Goal: Task Accomplishment & Management: Manage account settings

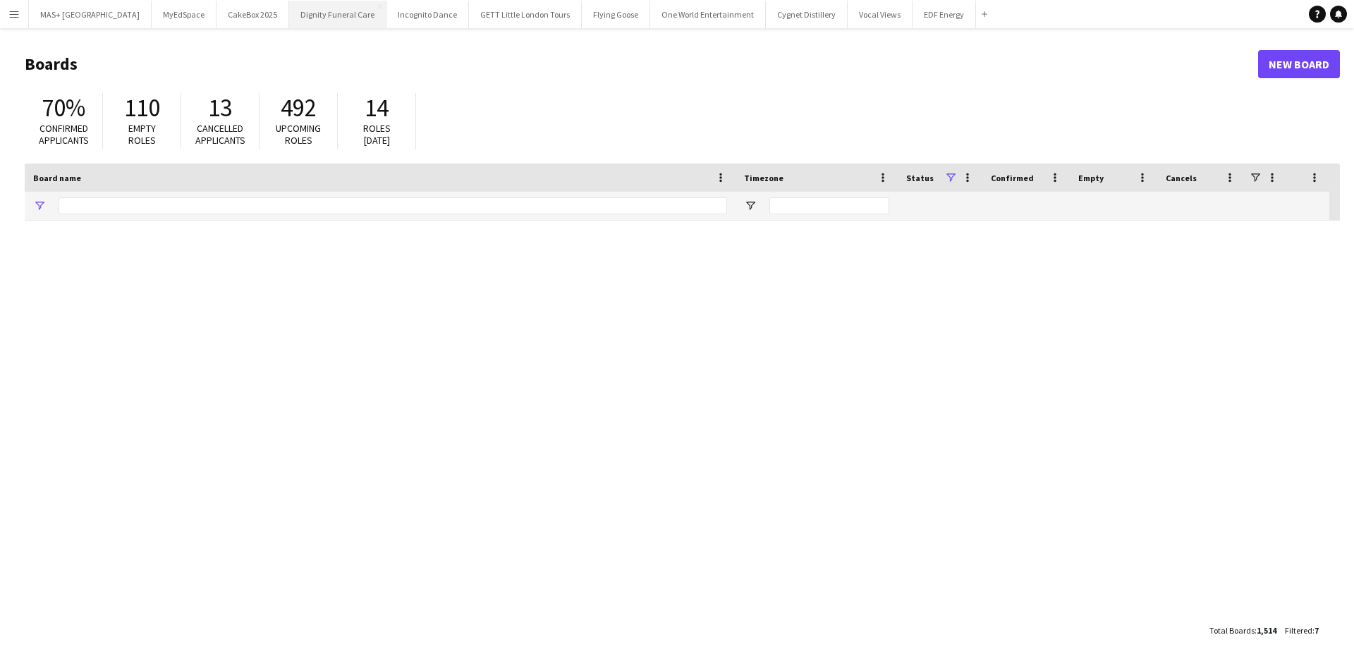
type input "**********"
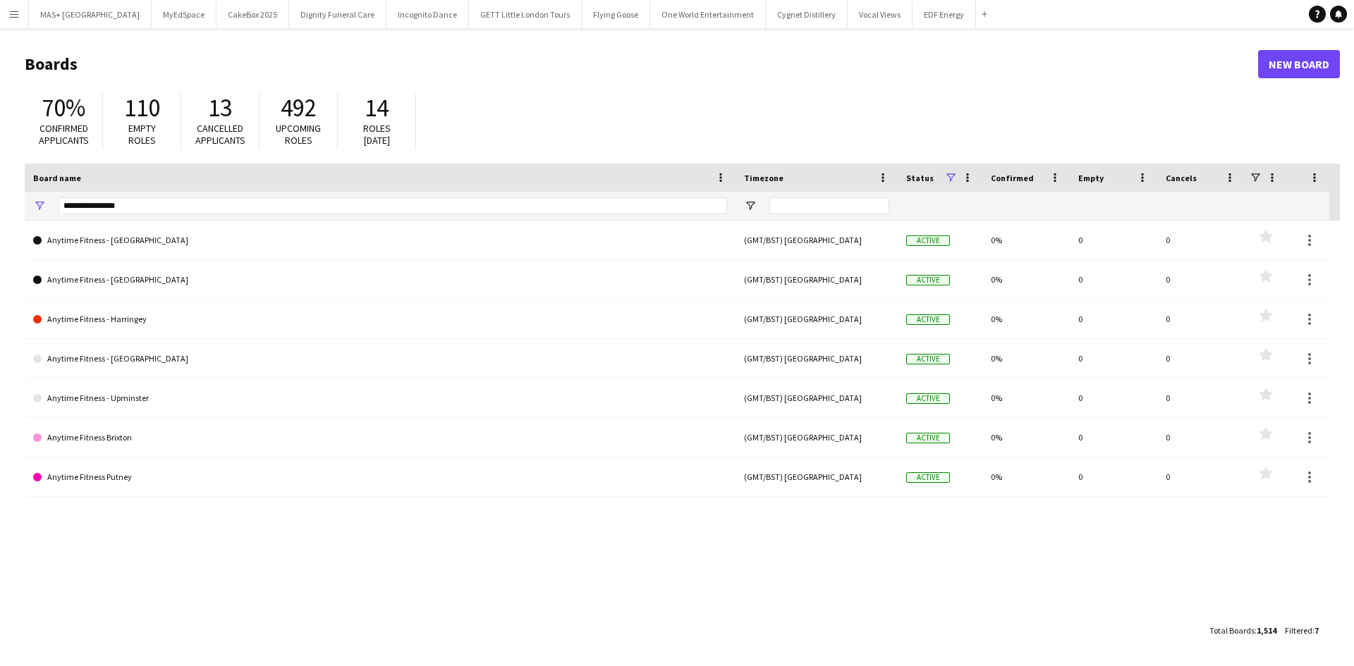
click at [12, 20] on button "Menu" at bounding box center [14, 14] width 28 height 28
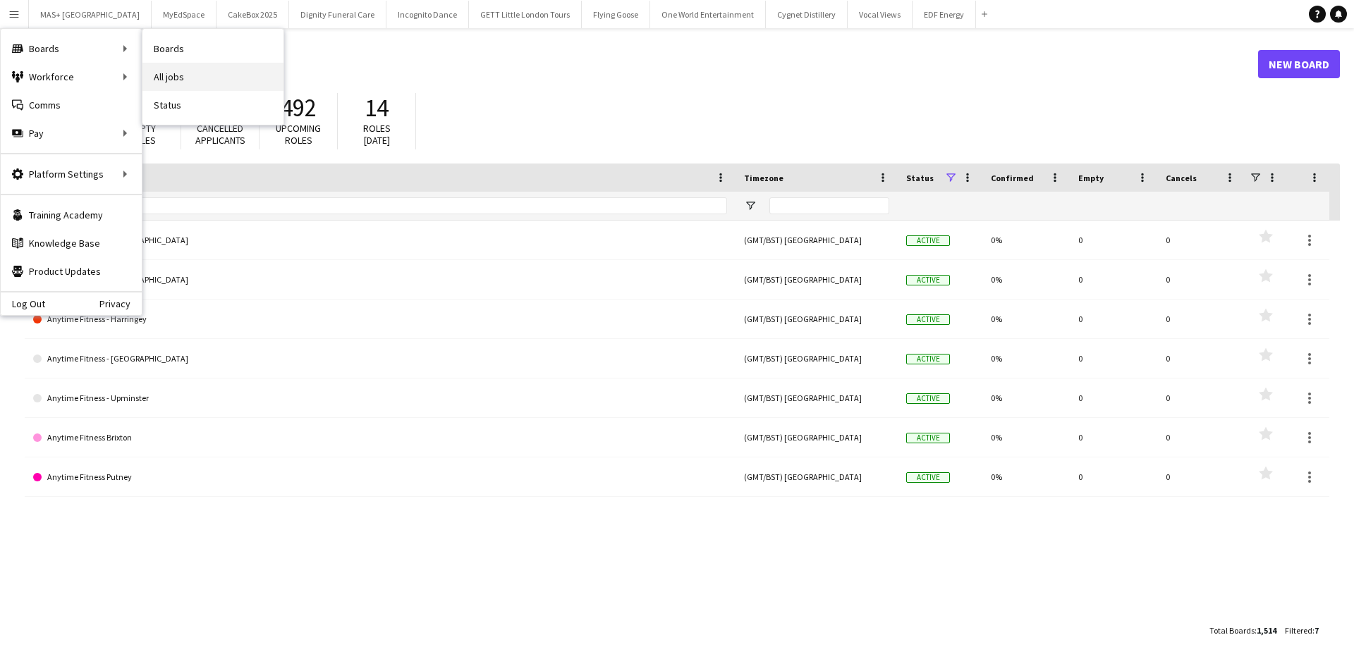
click at [155, 75] on link "All jobs" at bounding box center [212, 77] width 141 height 28
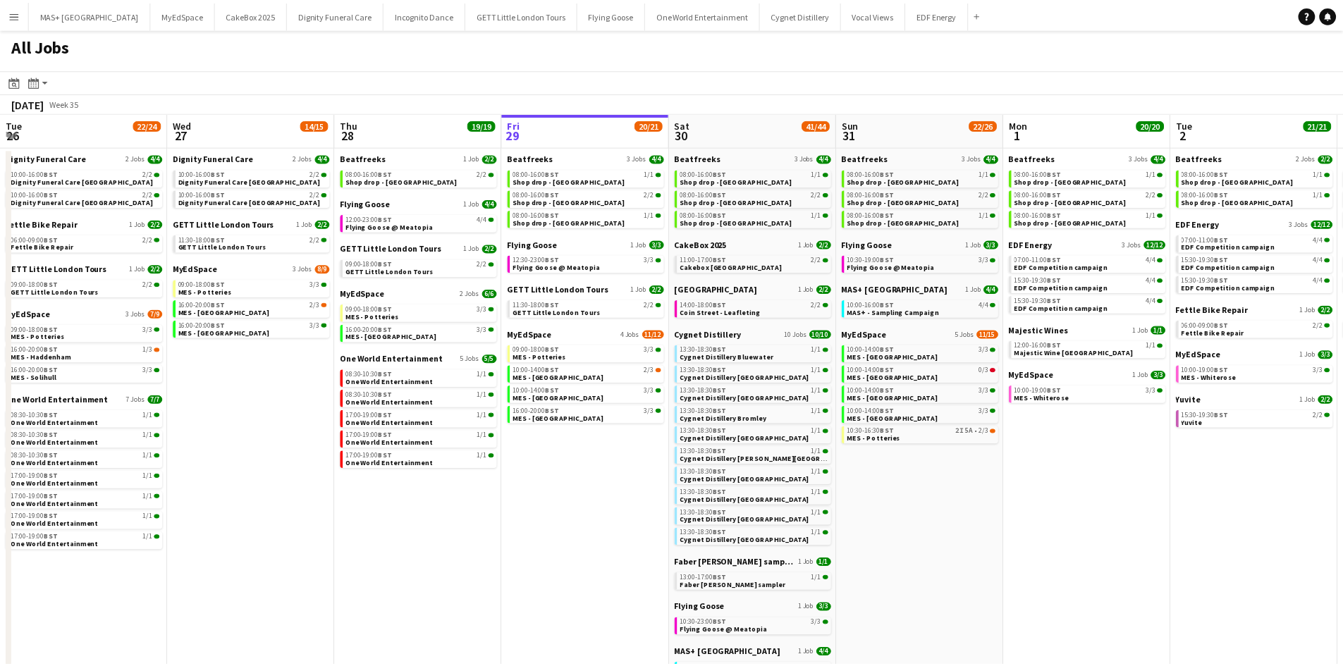
scroll to position [0, 337]
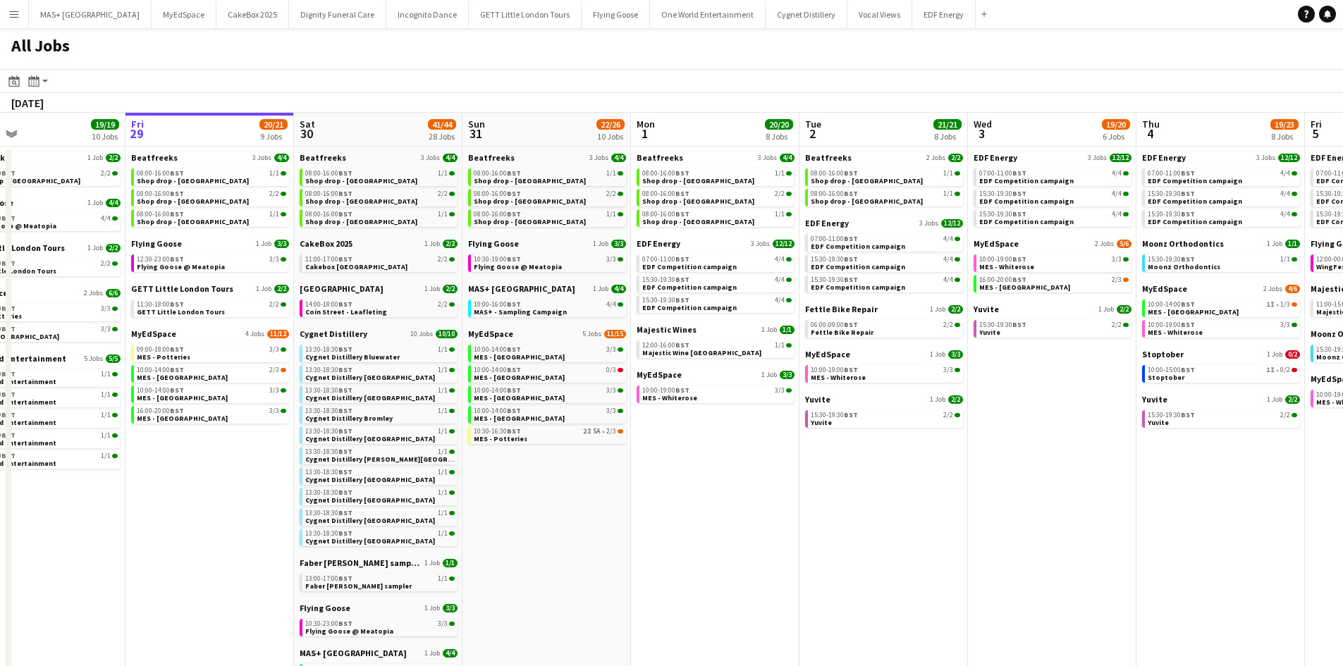
click at [1057, 490] on app-all-jobs "All Jobs Date picker [DATE] [DATE] [DATE] M [DATE] T [DATE] W [DATE] T [DATE] F…" at bounding box center [671, 555] width 1343 height 1054
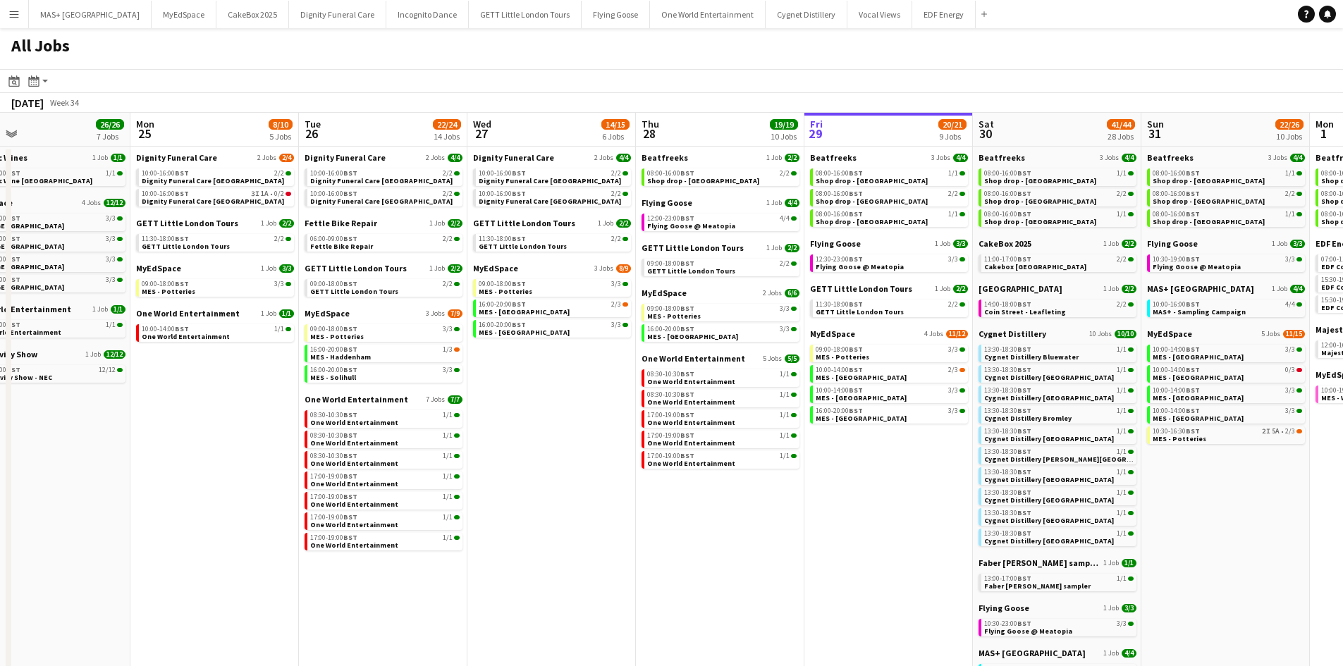
click at [921, 462] on app-all-jobs "All Jobs Date picker [DATE] [DATE] [DATE] M [DATE] T [DATE] W [DATE] T [DATE] F…" at bounding box center [671, 555] width 1343 height 1054
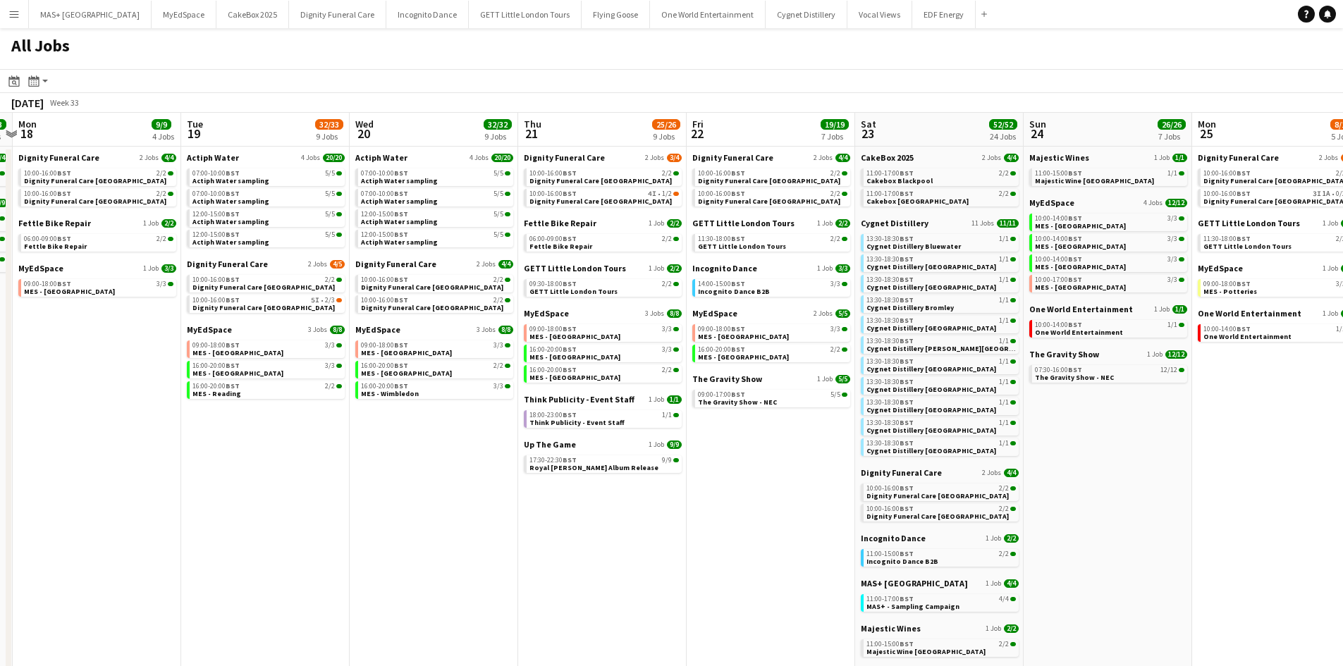
scroll to position [0, 500]
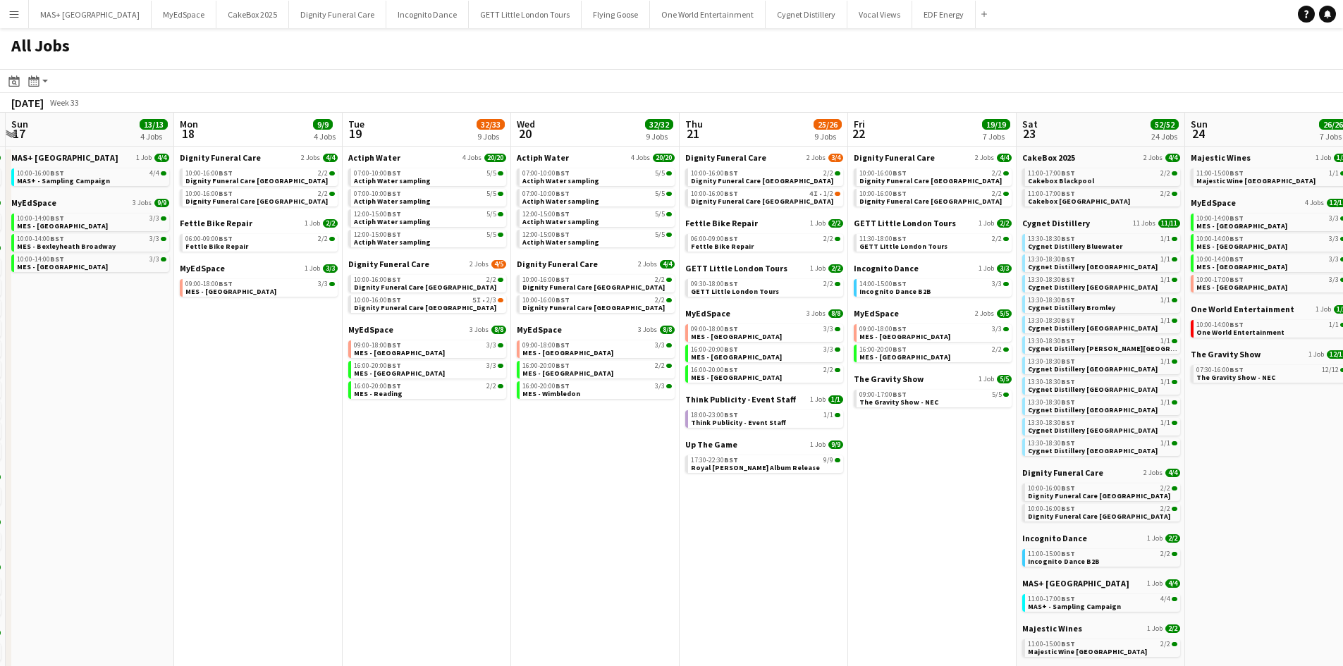
drag, startPoint x: 224, startPoint y: 460, endPoint x: 773, endPoint y: 489, distance: 550.0
click at [874, 489] on app-calendar-viewport "Thu 14 12/12 4 Jobs Fri 15 6/6 2 Jobs Sat 16 30/30 18 Jobs Sun 17 13/13 4 Jobs …" at bounding box center [671, 597] width 1343 height 969
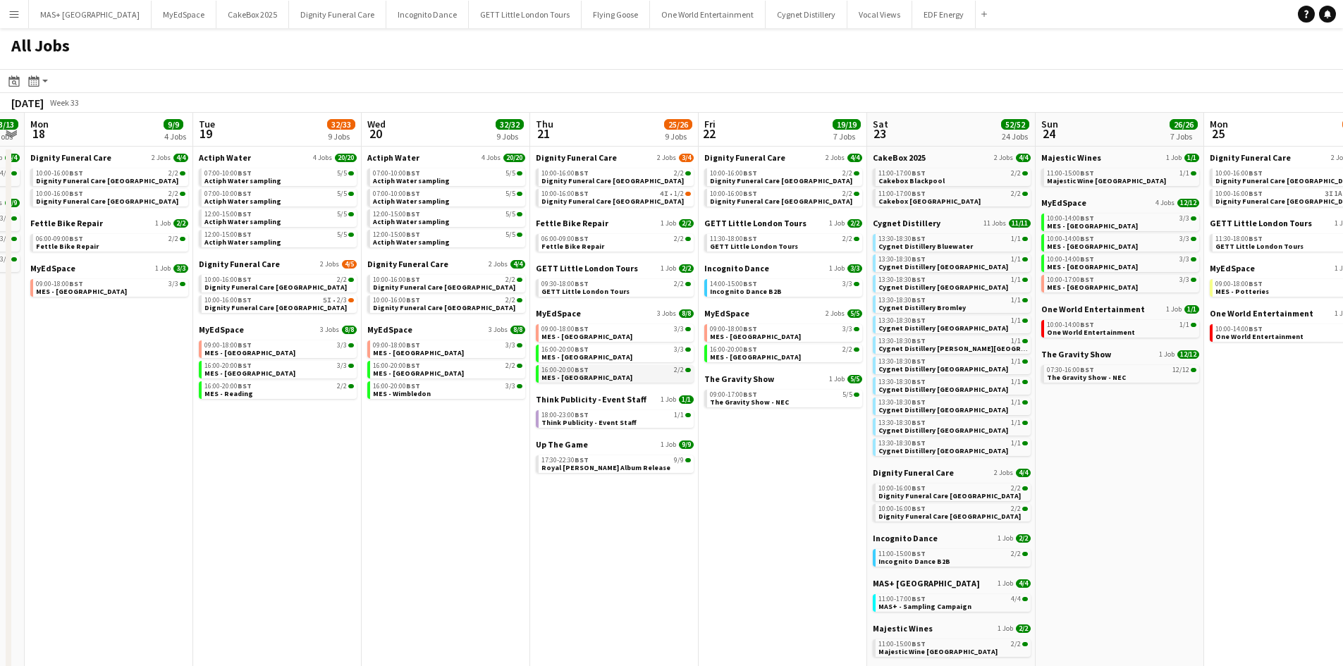
drag, startPoint x: 626, startPoint y: 442, endPoint x: 623, endPoint y: 369, distance: 73.4
click at [481, 440] on app-calendar-viewport "Thu 14 12/12 4 Jobs Fri 15 6/6 2 Jobs Sat 16 30/30 18 Jobs Sun 17 13/13 4 Jobs …" at bounding box center [671, 597] width 1343 height 969
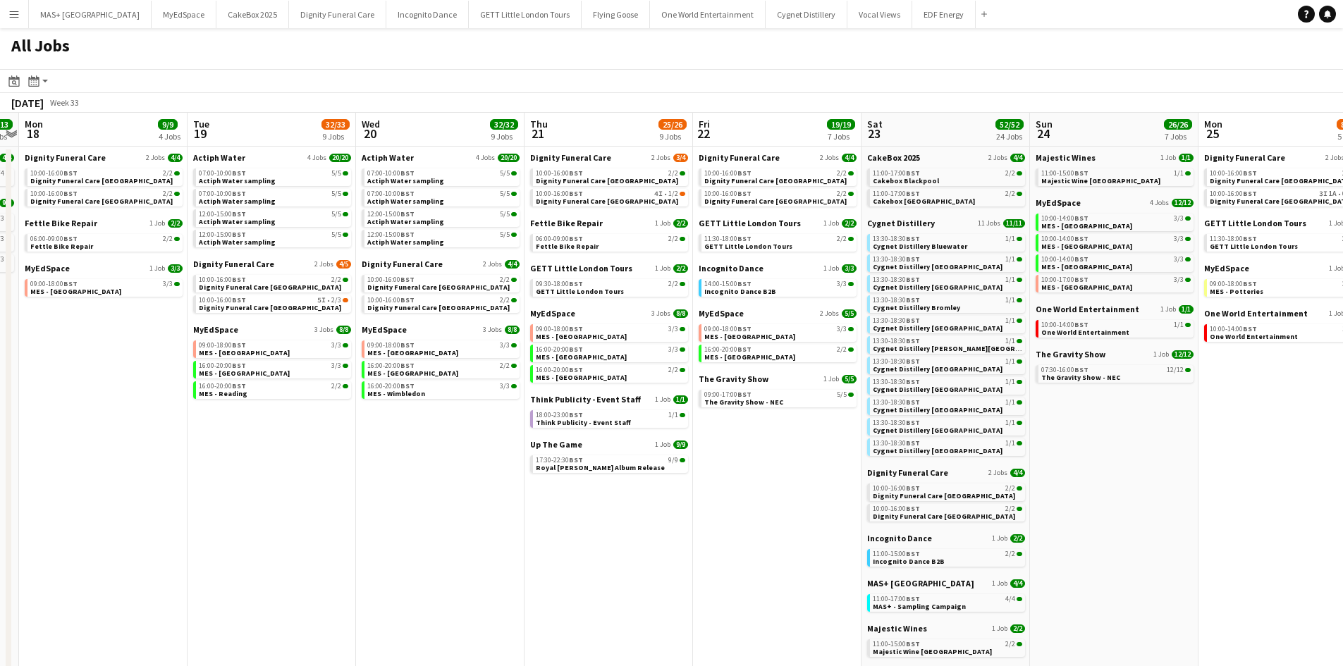
click at [721, 278] on app-calendar-brief-board "Incognito Dance 1 Job [DATE] 14:00-15:00 BST 3/3 Incognito Dance B2B" at bounding box center [778, 280] width 158 height 34
click at [722, 282] on span "14:00-15:00 BST" at bounding box center [727, 284] width 47 height 7
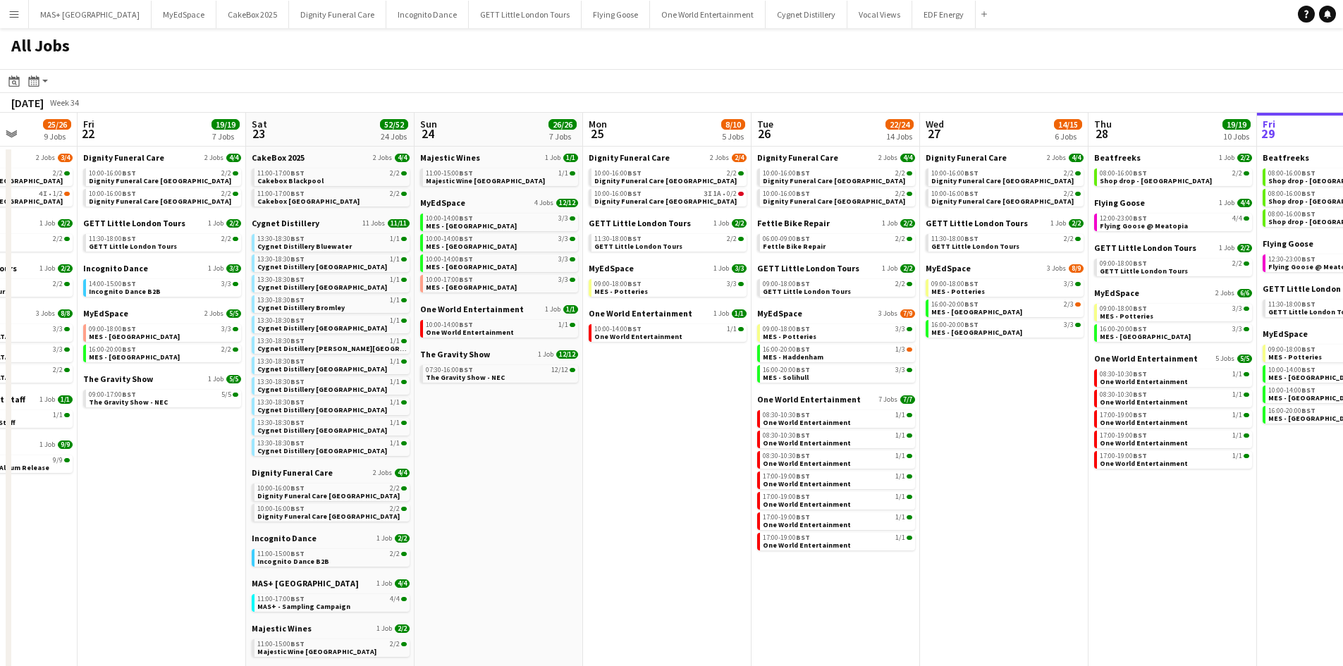
drag, startPoint x: 1244, startPoint y: 427, endPoint x: 629, endPoint y: 421, distance: 615.6
click at [629, 421] on app-calendar-viewport "Mon 18 9/9 4 Jobs Tue 19 32/33 9 Jobs Wed 20 32/32 9 Jobs Thu 21 25/26 9 Jobs F…" at bounding box center [671, 597] width 1343 height 969
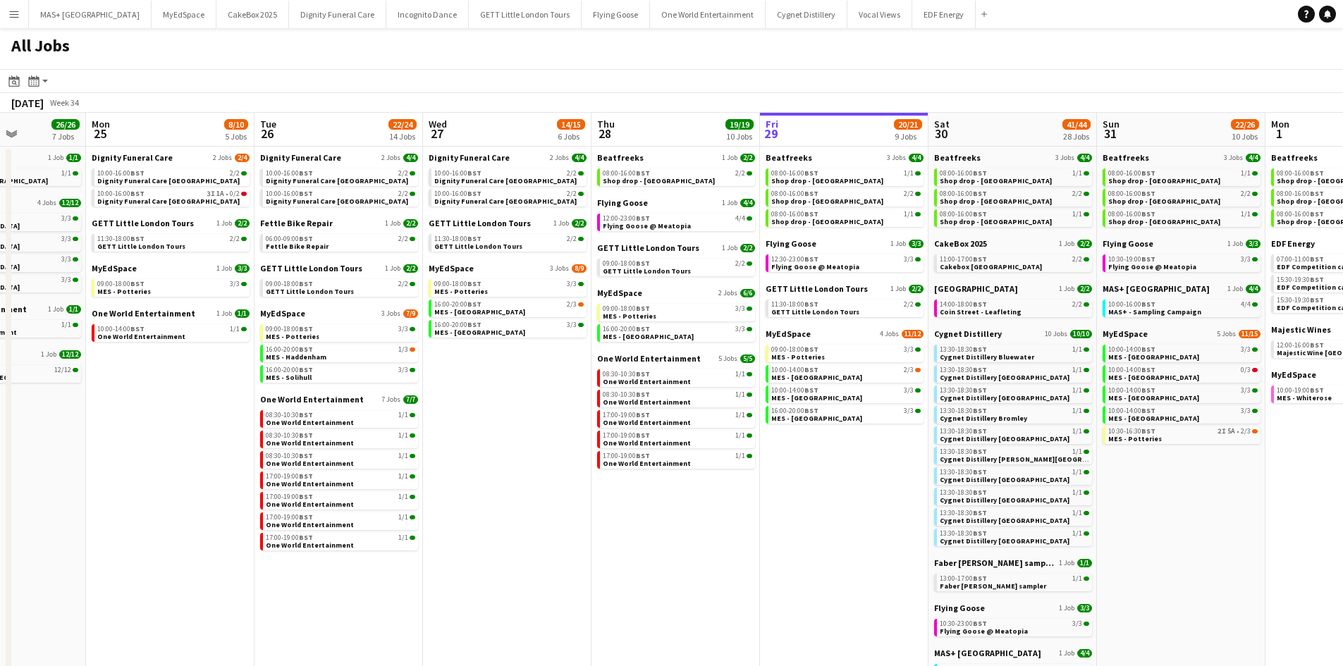
drag, startPoint x: 1008, startPoint y: 422, endPoint x: 511, endPoint y: 417, distance: 497.1
click at [511, 417] on app-calendar-viewport "Fri 22 19/19 7 Jobs Sat 23 52/52 24 Jobs Sun 24 26/26 7 Jobs Mon 25 8/10 5 Jobs…" at bounding box center [671, 597] width 1343 height 969
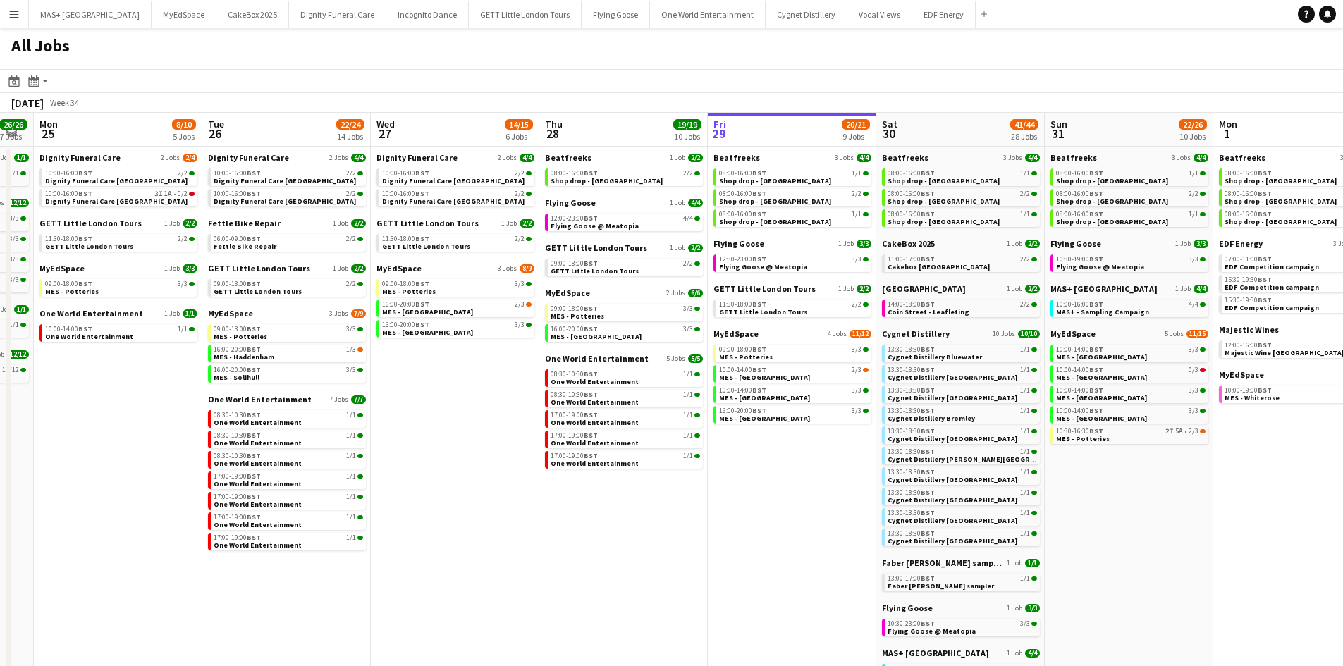
scroll to position [0, 342]
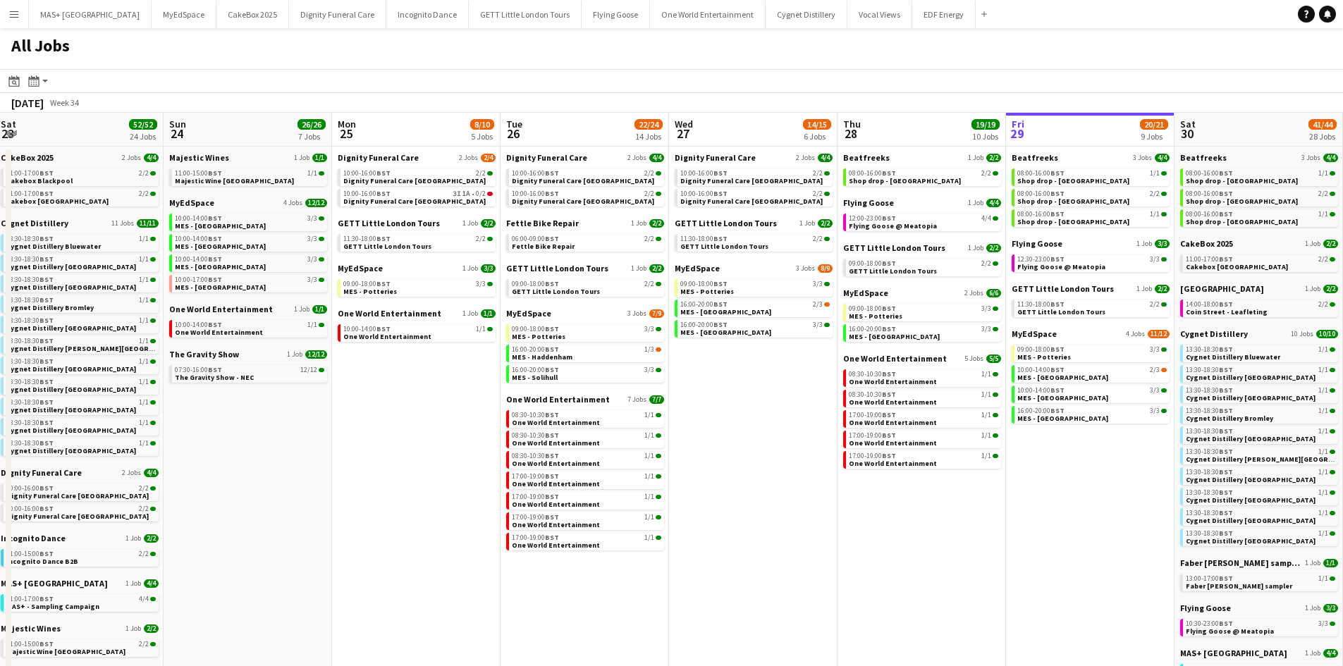
drag, startPoint x: 899, startPoint y: 474, endPoint x: 1145, endPoint y: 482, distance: 246.2
click at [1145, 482] on app-calendar-viewport "Thu 21 25/26 9 Jobs Fri 22 19/19 7 Jobs Sat 23 52/52 24 Jobs Sun 24 26/26 7 Job…" at bounding box center [671, 597] width 1343 height 969
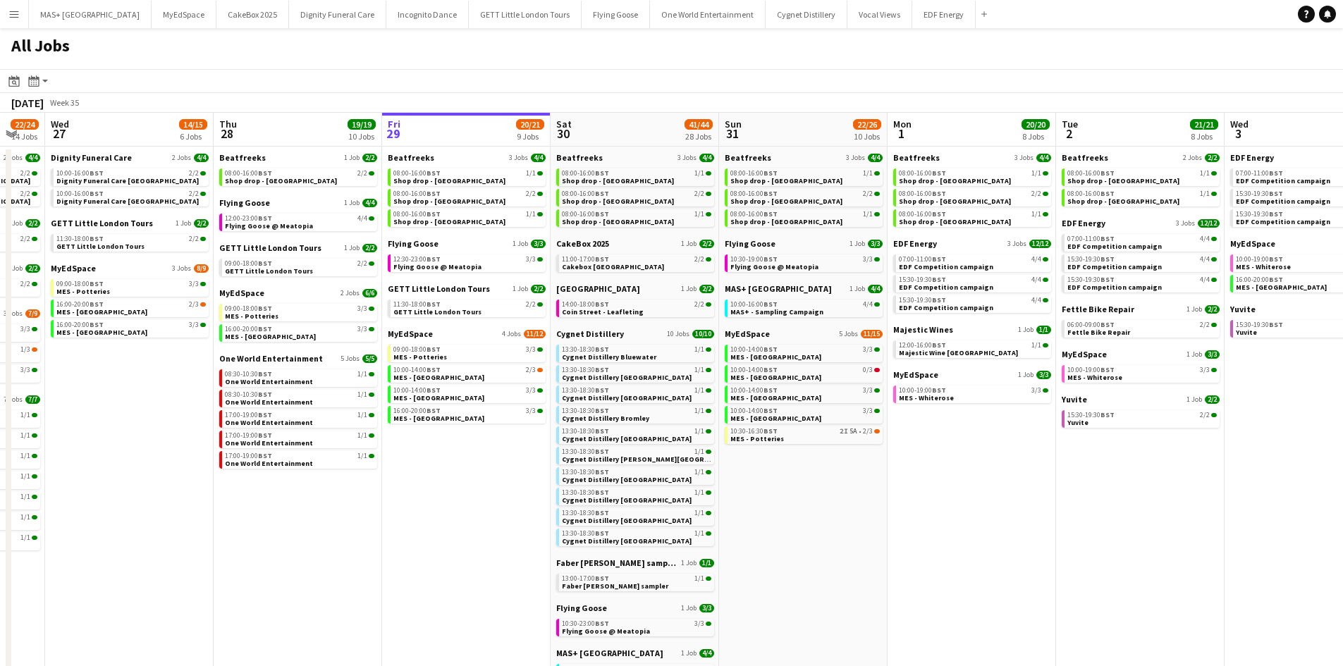
drag, startPoint x: 796, startPoint y: 491, endPoint x: 172, endPoint y: 400, distance: 630.6
click at [172, 400] on app-calendar-viewport "Sun 24 26/26 7 Jobs Mon 25 8/10 5 Jobs Tue 26 22/24 14 Jobs Wed 27 14/15 6 Jobs…" at bounding box center [671, 597] width 1343 height 969
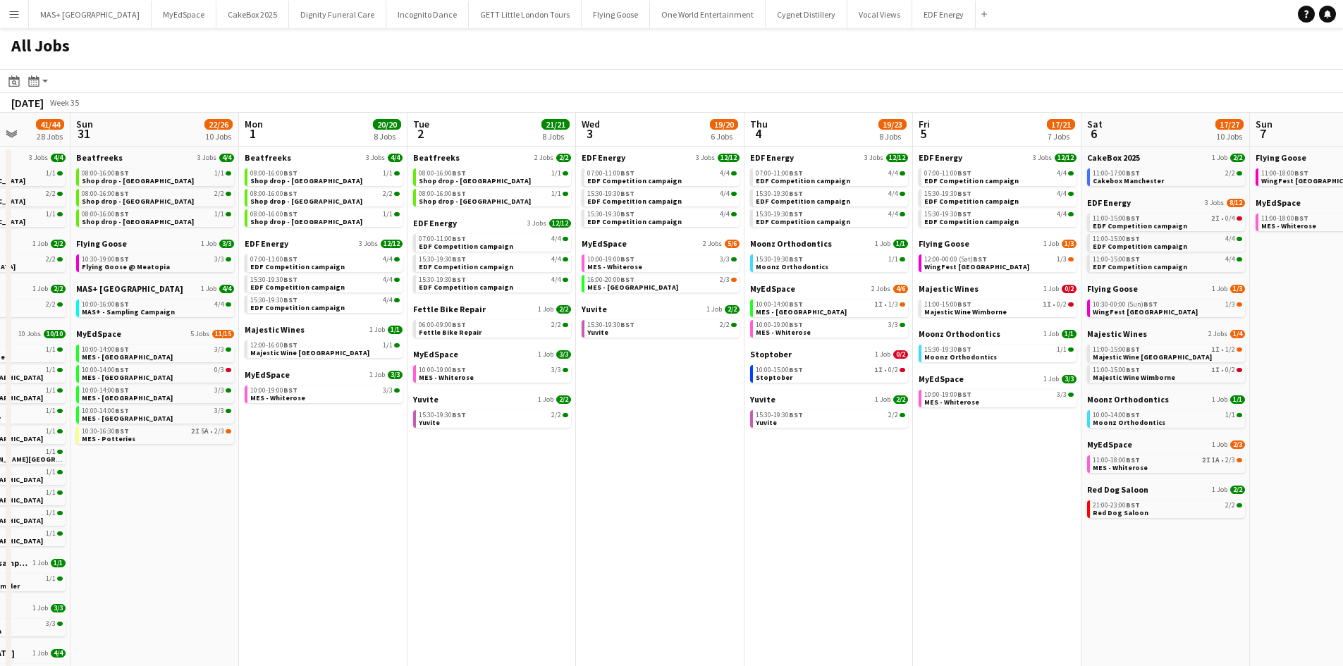
drag, startPoint x: 1012, startPoint y: 477, endPoint x: 366, endPoint y: 422, distance: 648.2
click at [366, 422] on app-calendar-viewport "Thu 28 19/19 10 Jobs Fri 29 20/21 9 Jobs Sat 30 41/44 28 Jobs Sun 31 22/26 10 J…" at bounding box center [671, 597] width 1343 height 969
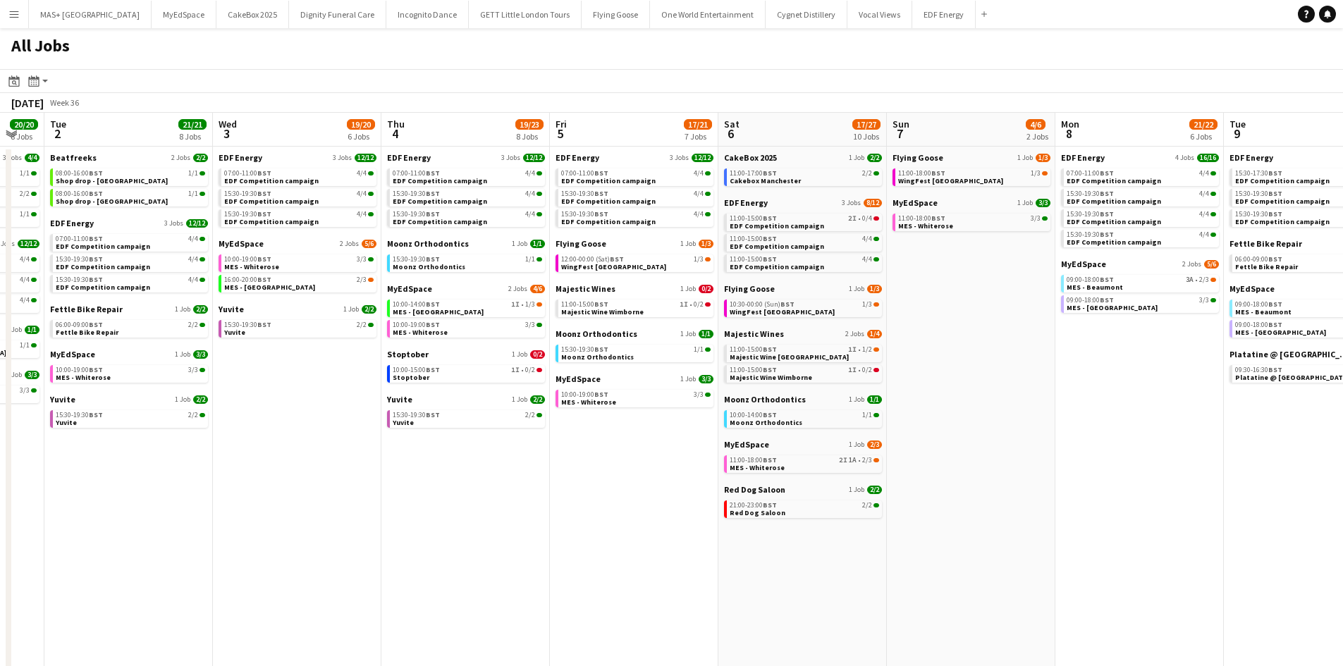
drag, startPoint x: 966, startPoint y: 500, endPoint x: 603, endPoint y: 501, distance: 363.1
click at [603, 501] on app-calendar-viewport "Sat 30 41/44 28 Jobs Sun 31 22/26 10 Jobs Mon 1 20/20 8 Jobs Tue 2 21/21 8 Jobs…" at bounding box center [671, 597] width 1343 height 969
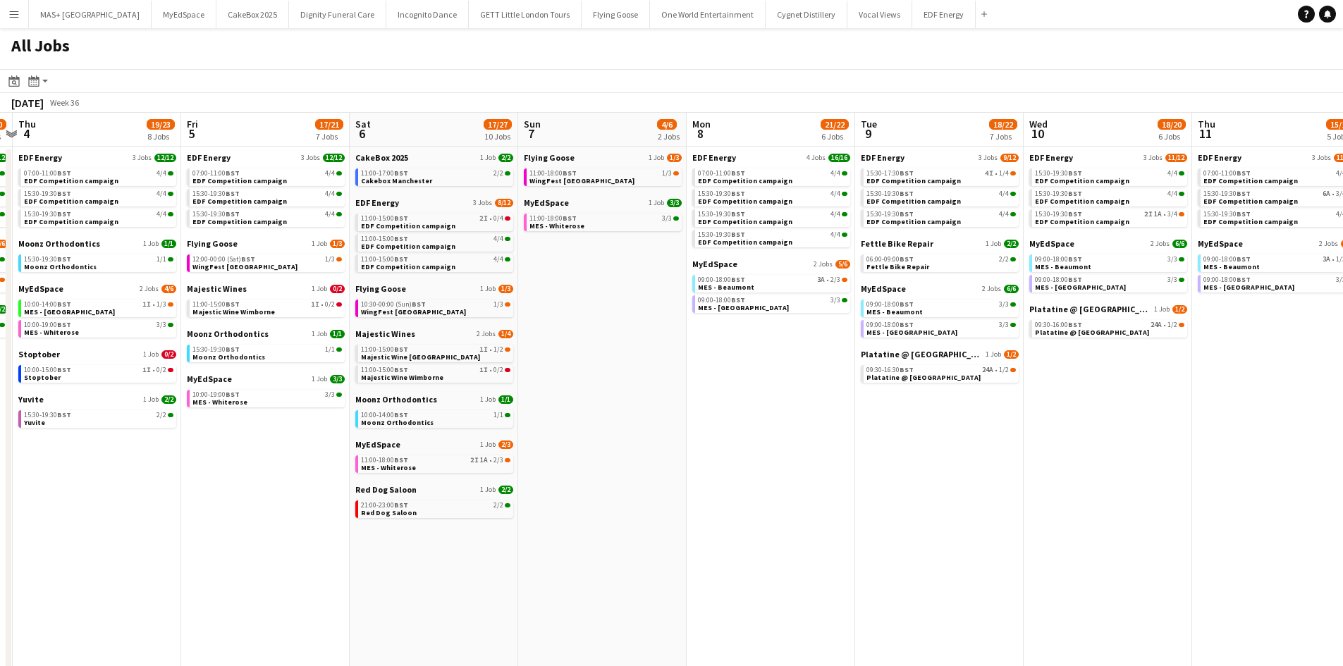
drag, startPoint x: 929, startPoint y: 496, endPoint x: 560, endPoint y: 486, distance: 368.9
click at [560, 486] on app-calendar-viewport "Mon 1 20/20 8 Jobs Tue 2 21/21 8 Jobs Wed 3 19/20 6 Jobs Thu 4 19/23 8 Jobs Fri…" at bounding box center [671, 597] width 1343 height 969
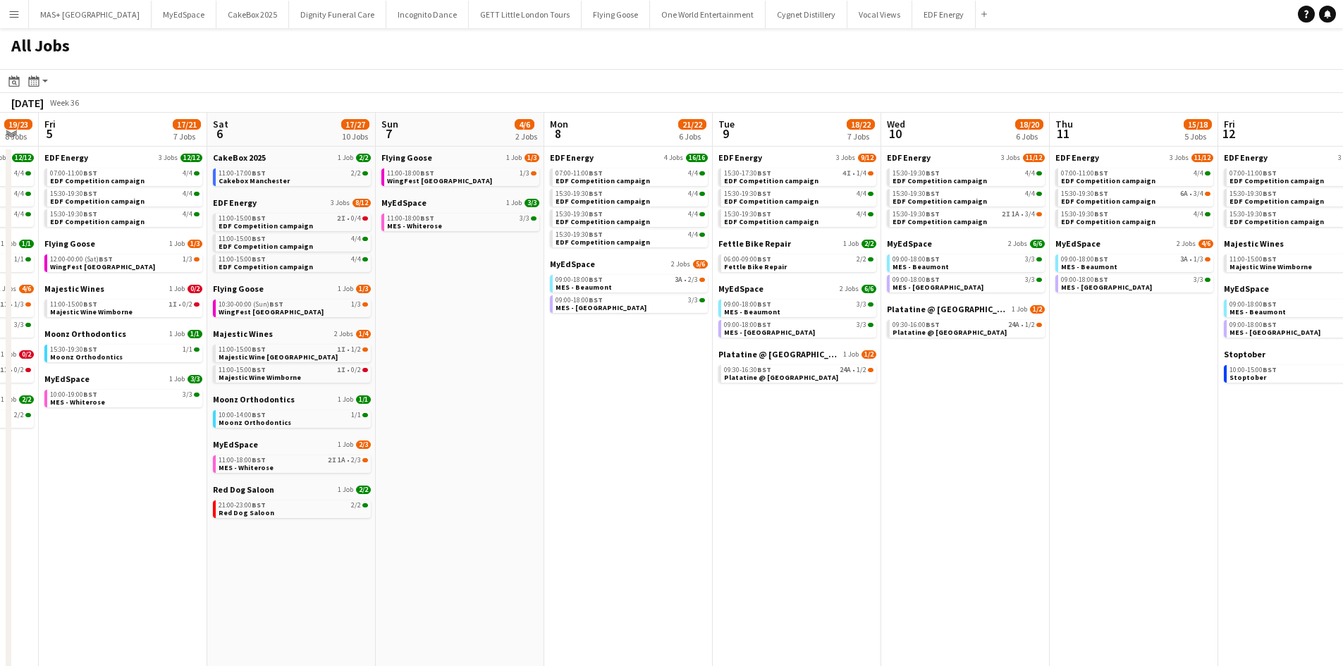
drag, startPoint x: 924, startPoint y: 484, endPoint x: 782, endPoint y: 481, distance: 142.5
click at [782, 481] on app-calendar-viewport "Mon 1 20/20 8 Jobs Tue 2 21/21 8 Jobs Wed 3 19/20 6 Jobs Thu 4 19/23 8 Jobs Fri…" at bounding box center [671, 597] width 1343 height 969
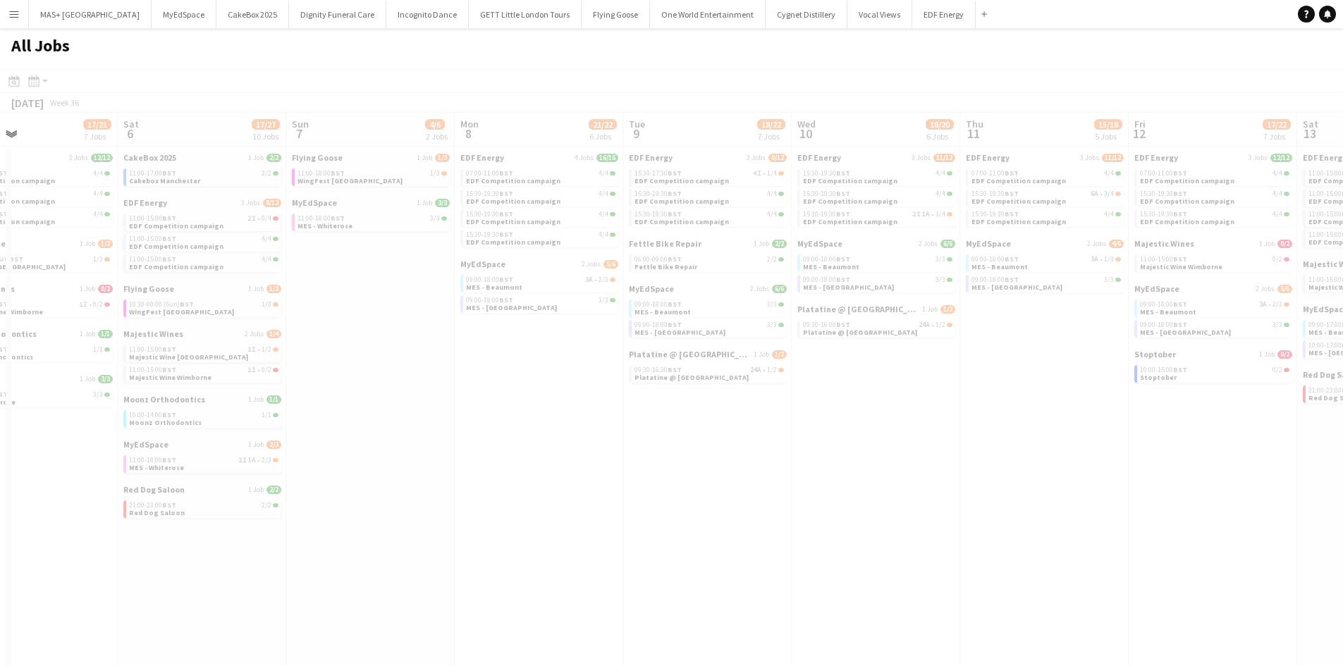
drag, startPoint x: 907, startPoint y: 443, endPoint x: 1353, endPoint y: 460, distance: 446.0
click at [1343, 460] on html "Menu Boards Boards Boards All jobs Status Workforce Workforce My Workforce Recr…" at bounding box center [671, 541] width 1343 height 1082
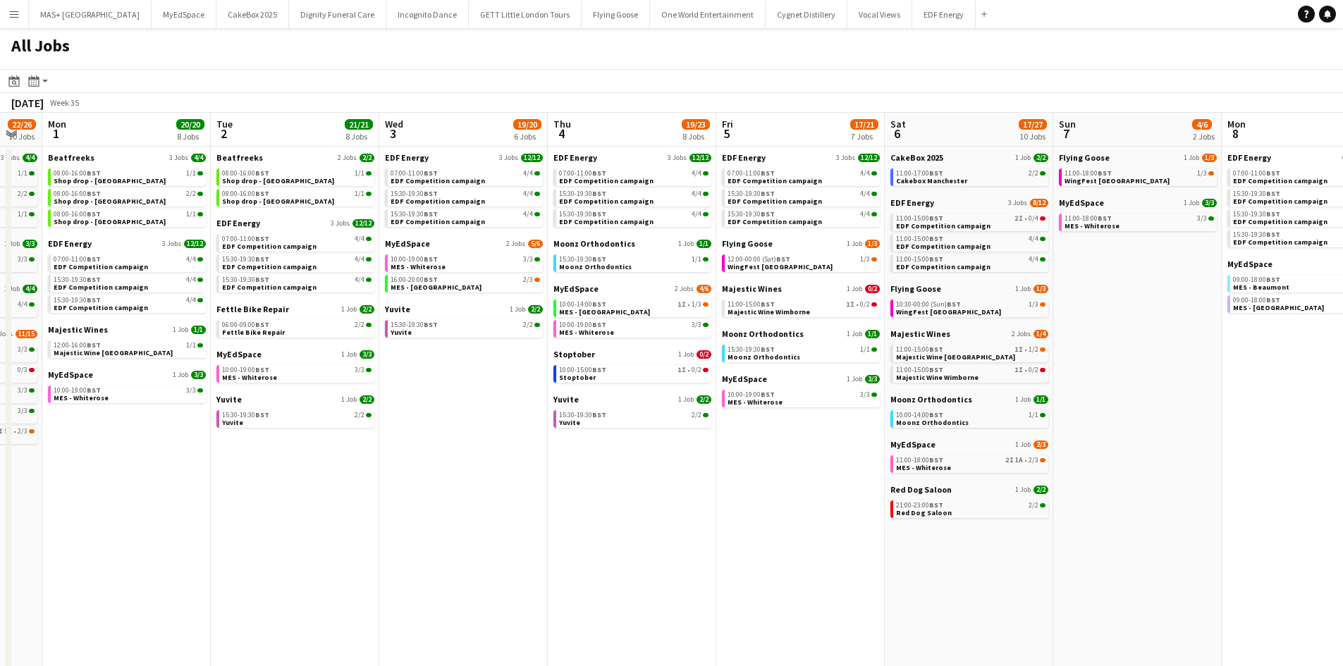
drag, startPoint x: 846, startPoint y: 498, endPoint x: 1057, endPoint y: 499, distance: 210.8
click at [1057, 499] on app-calendar-viewport "Fri 29 20/21 9 Jobs Sat 30 41/44 28 Jobs Sun 31 22/26 10 Jobs Mon 1 20/20 8 Job…" at bounding box center [671, 597] width 1343 height 969
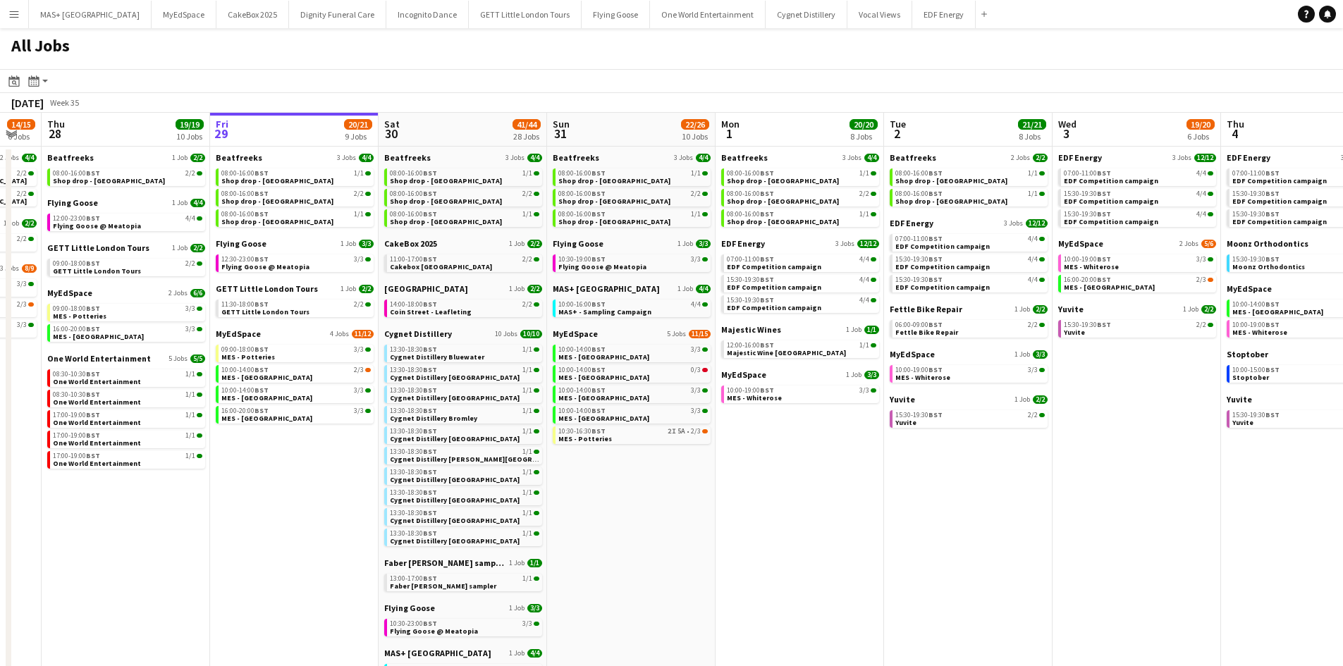
drag, startPoint x: 956, startPoint y: 510, endPoint x: 1070, endPoint y: 511, distance: 113.5
click at [1070, 511] on app-calendar-viewport "Tue 26 22/24 14 Jobs Wed 27 14/15 6 Jobs Thu 28 19/19 10 Jobs Fri 29 20/21 9 Jo…" at bounding box center [671, 597] width 1343 height 969
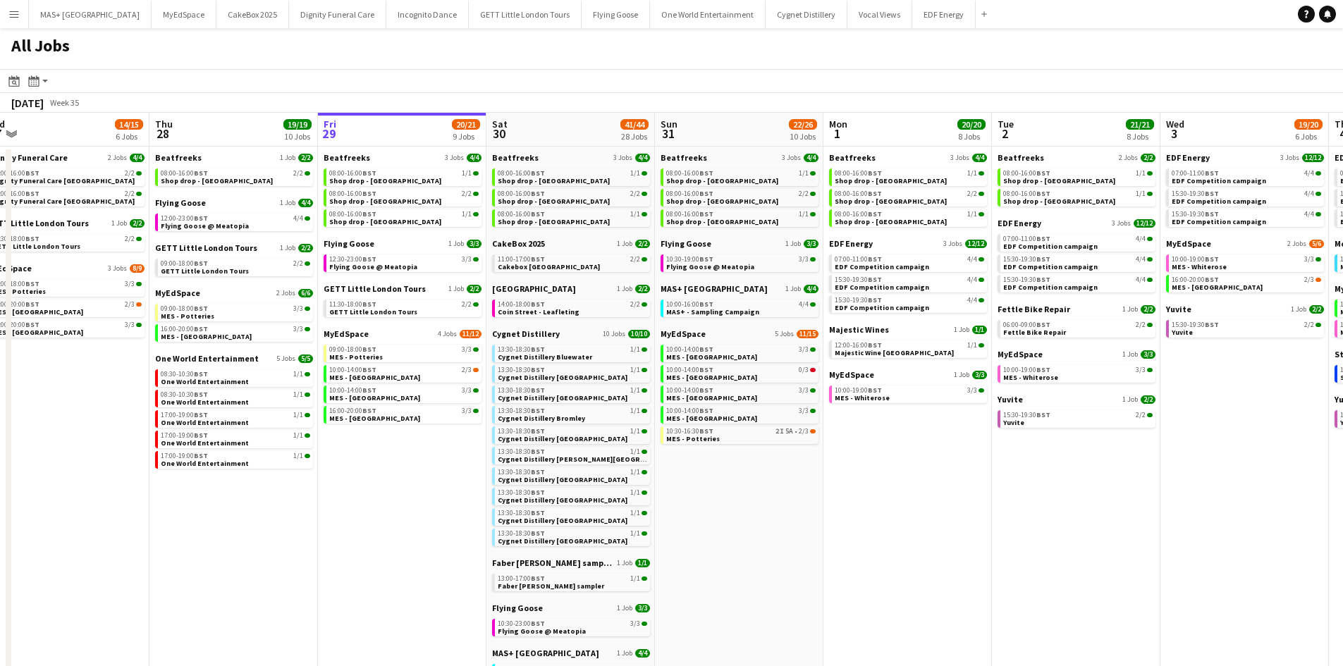
drag, startPoint x: 562, startPoint y: 478, endPoint x: 684, endPoint y: 467, distance: 122.4
click at [671, 478] on app-calendar-viewport "Mon 25 8/10 5 Jobs Tue 26 22/24 14 Jobs Wed 27 14/15 6 Jobs Thu 28 19/19 10 Job…" at bounding box center [671, 597] width 1343 height 969
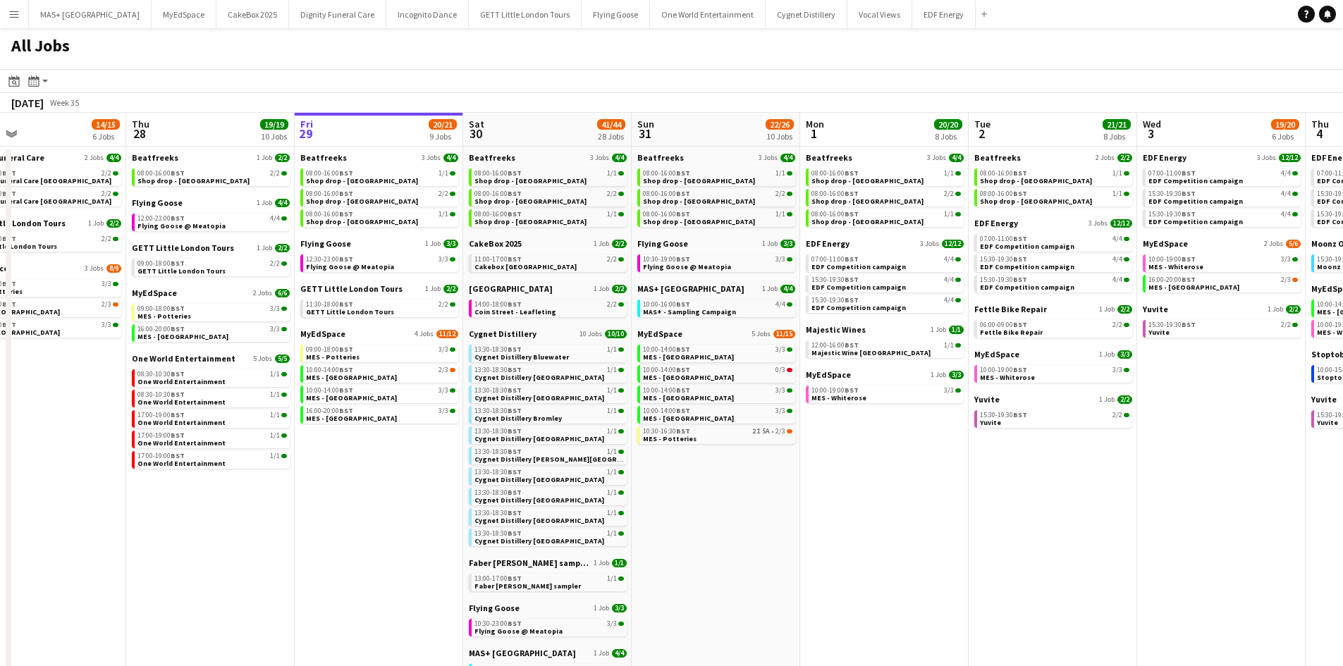
drag, startPoint x: 916, startPoint y: 467, endPoint x: 891, endPoint y: 470, distance: 24.8
click at [891, 470] on app-calendar-viewport "Mon 25 8/10 5 Jobs Tue 26 22/24 14 Jobs Wed 27 14/15 6 Jobs Thu 28 19/19 10 Job…" at bounding box center [671, 597] width 1343 height 969
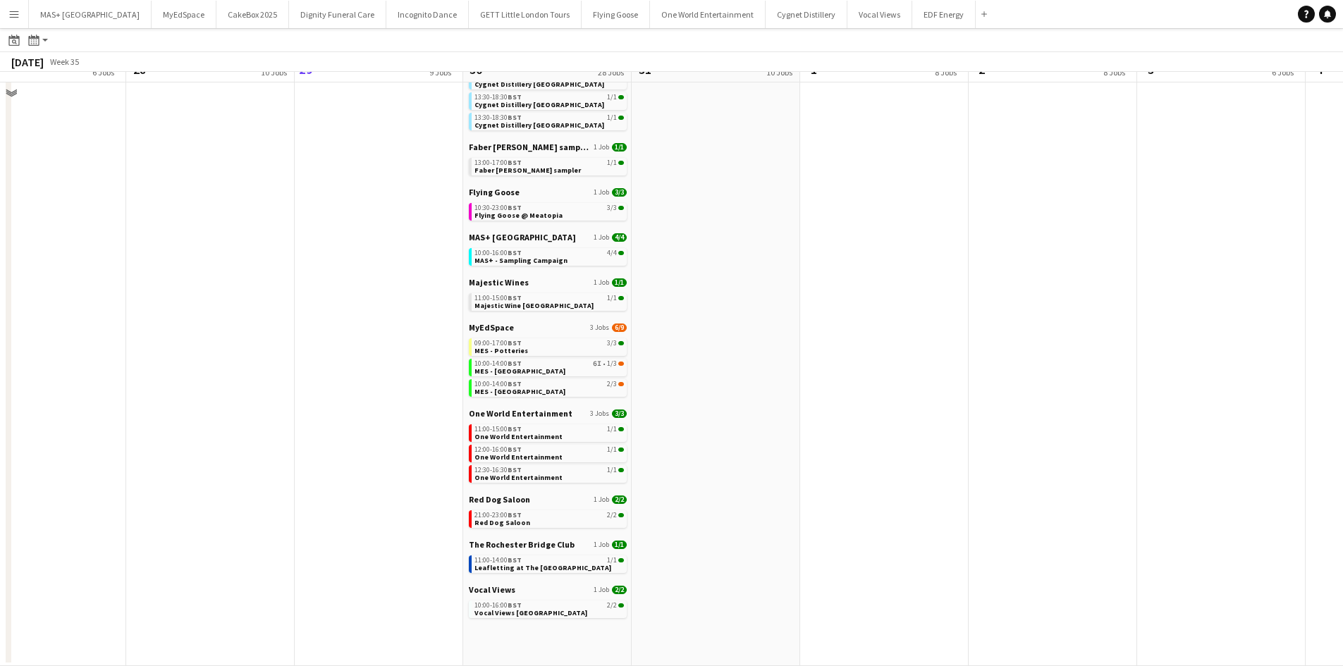
scroll to position [62, 0]
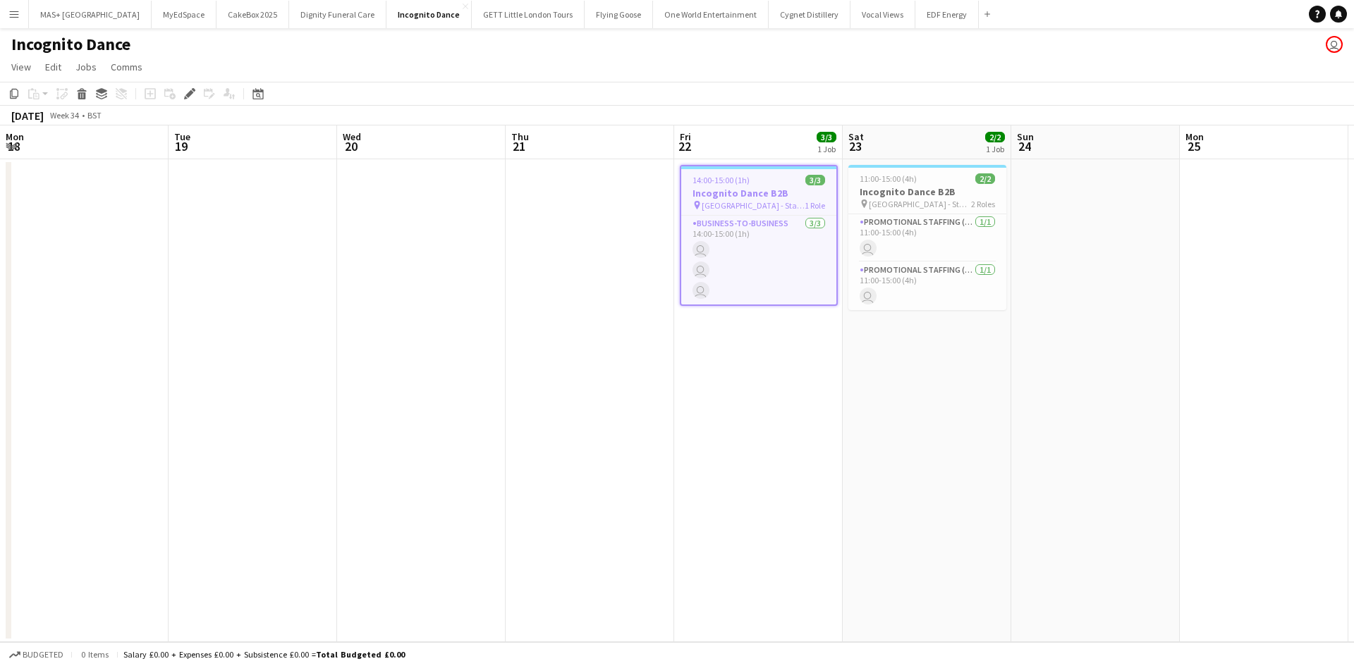
scroll to position [0, 485]
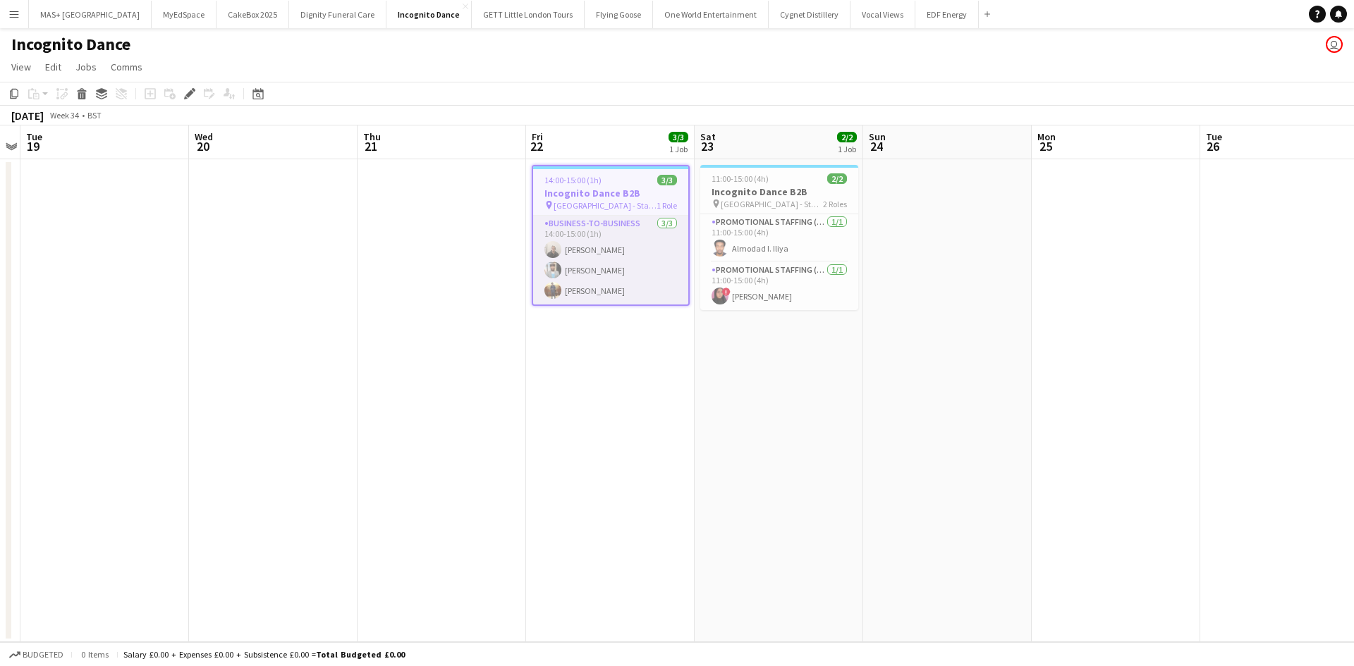
click at [630, 267] on app-card-role "Business-to-Business 3/3 14:00-15:00 (1h) Gavin Rowe Abhishek Rayewar Anthony M…" at bounding box center [610, 260] width 155 height 89
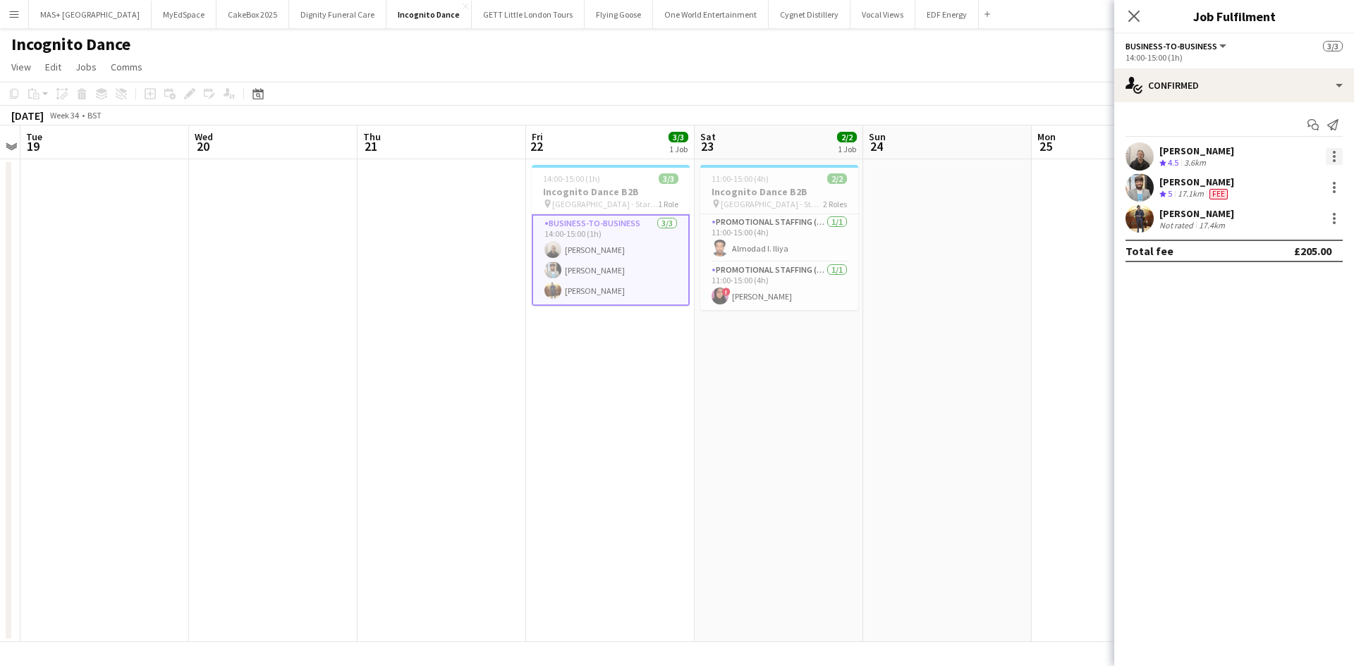
click at [1326, 152] on div at bounding box center [1334, 156] width 17 height 17
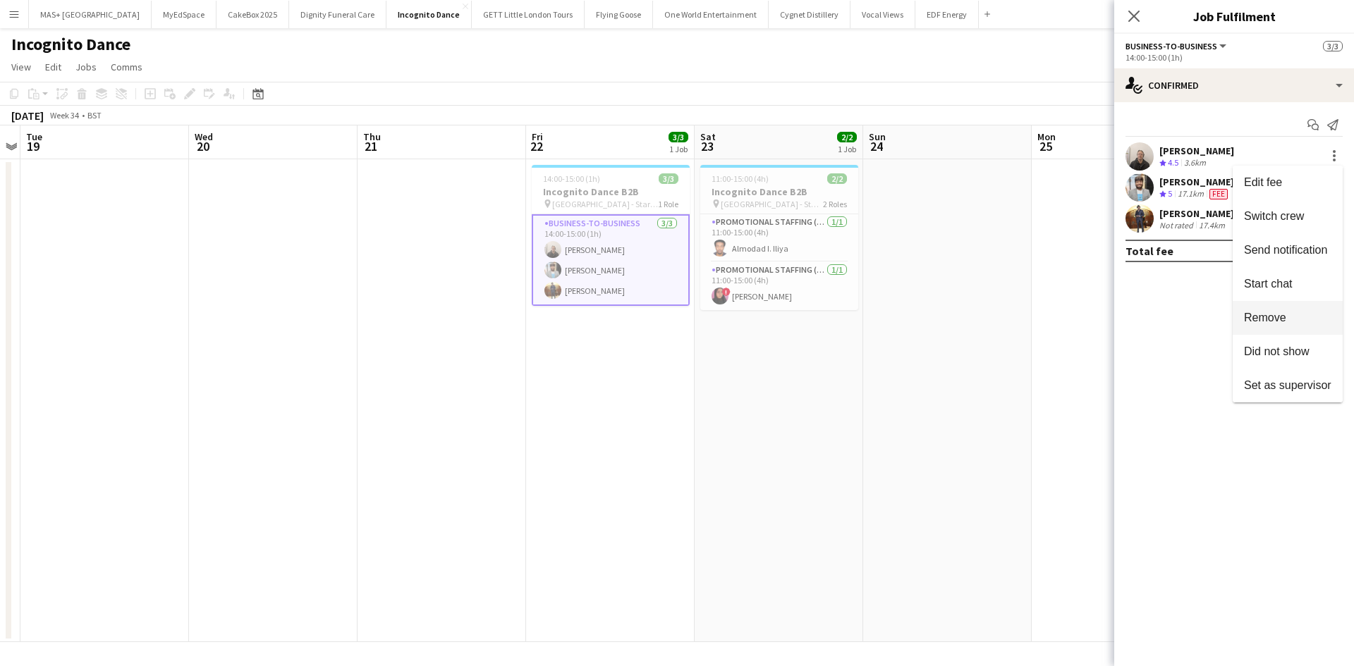
click at [1283, 321] on span "Remove" at bounding box center [1265, 318] width 42 height 12
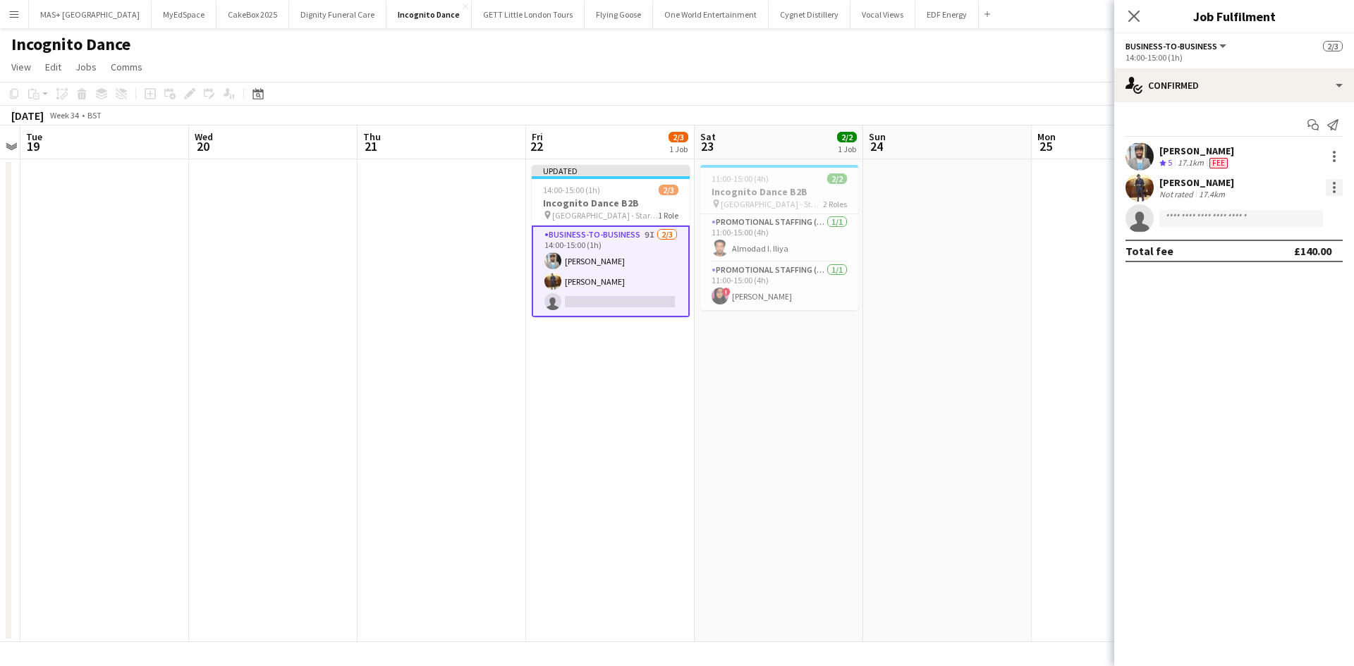
click at [1327, 185] on div at bounding box center [1334, 187] width 17 height 17
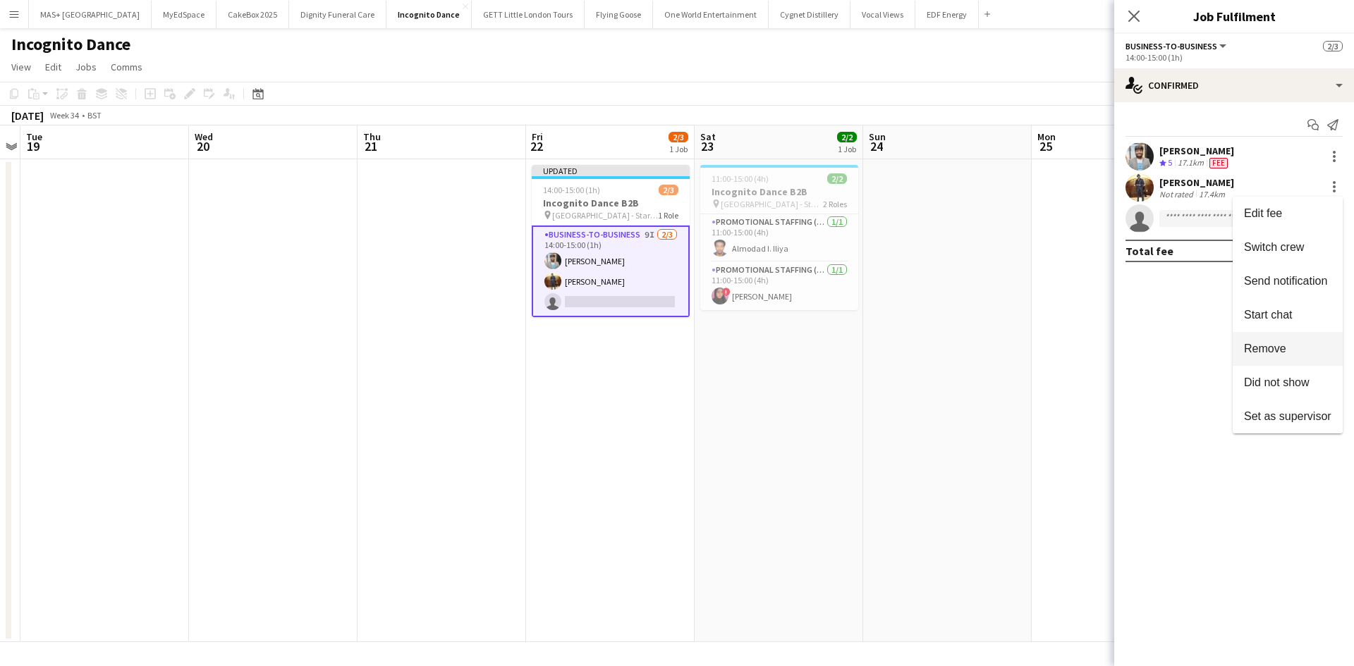
click at [1263, 345] on span "Remove" at bounding box center [1265, 349] width 42 height 12
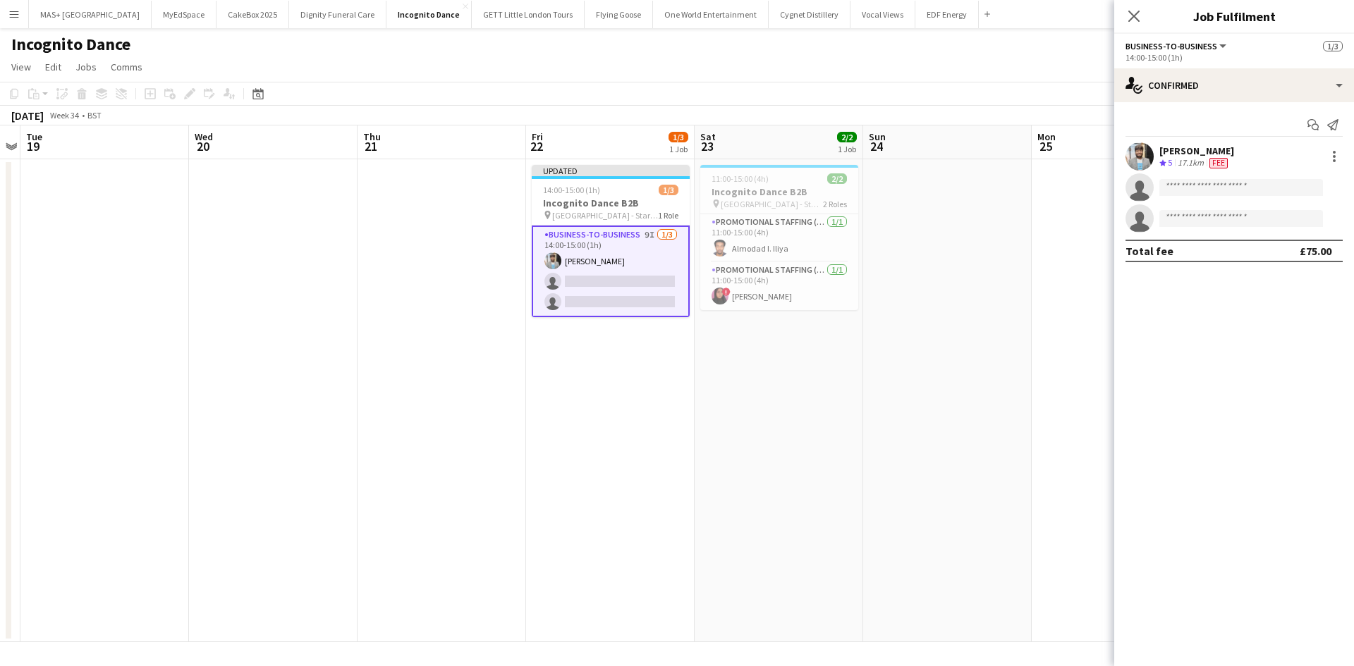
click at [923, 339] on app-date-cell at bounding box center [947, 400] width 169 height 483
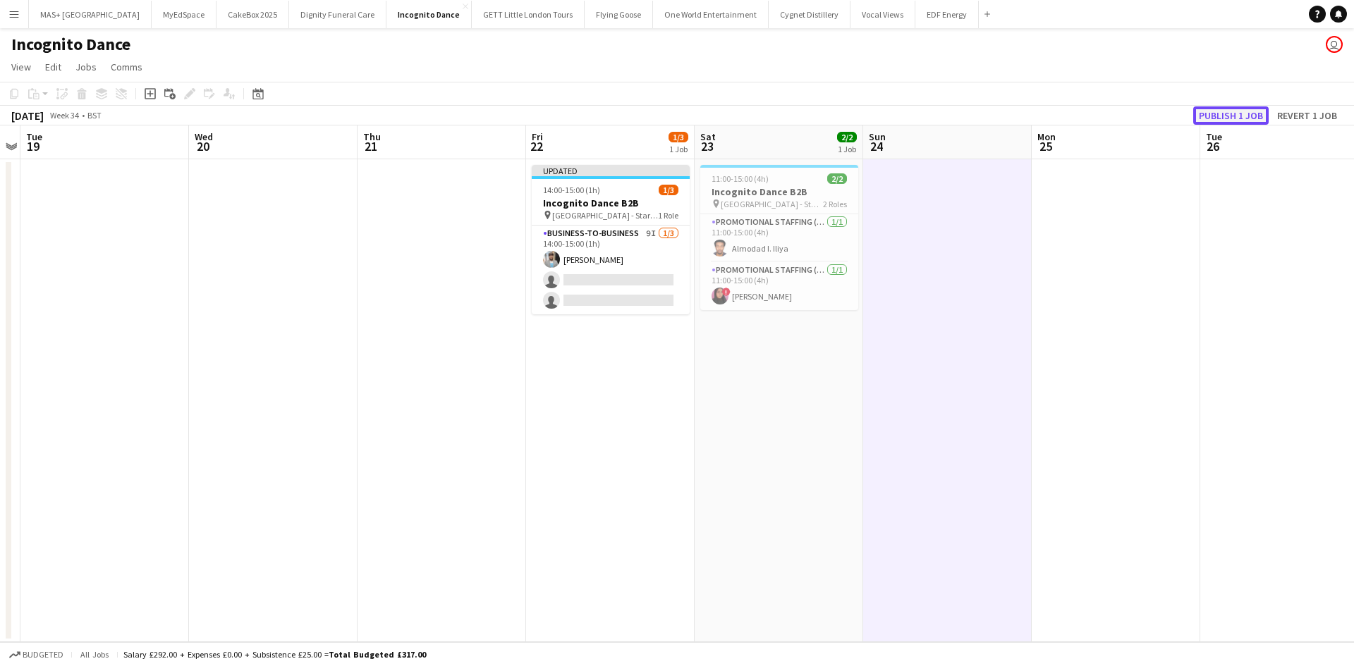
click at [1226, 112] on button "Publish 1 job" at bounding box center [1230, 115] width 75 height 18
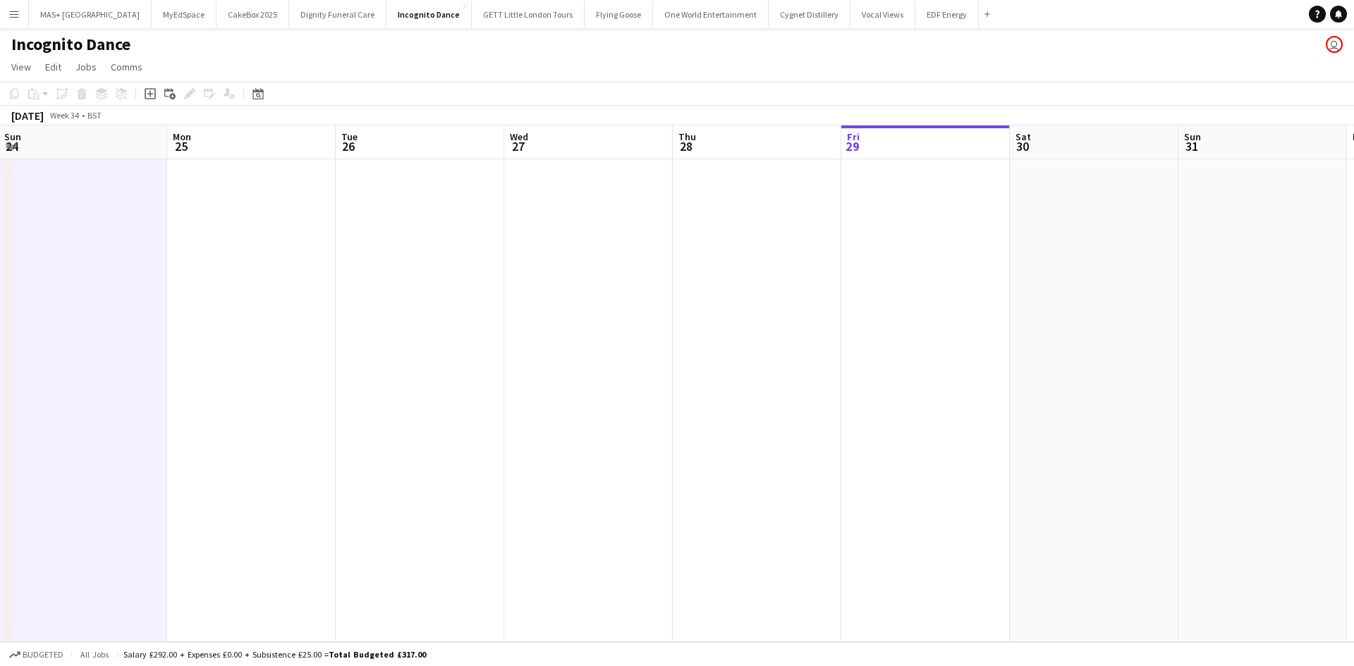
drag, startPoint x: 706, startPoint y: 354, endPoint x: 154, endPoint y: 324, distance: 552.9
click at [137, 325] on app-calendar-viewport "Fri 22 1/3 1 Job Sat 23 2/2 1 Job Sun 24 Mon 25 Tue 26 Wed 27 Thu 28 Fri 29 Sat…" at bounding box center [677, 384] width 1354 height 517
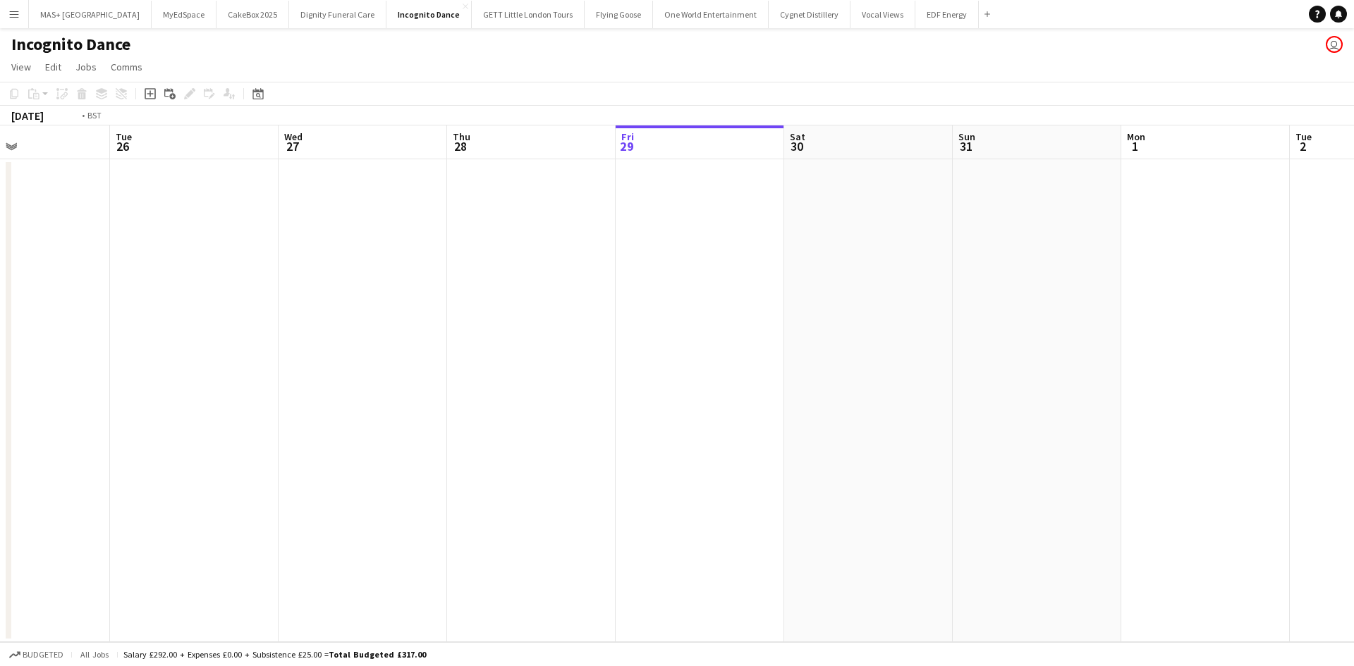
drag, startPoint x: 158, startPoint y: 353, endPoint x: 380, endPoint y: 365, distance: 222.4
click at [119, 350] on app-calendar-viewport "Fri 22 1/3 1 Job Sat 23 2/2 1 Job Sun 24 Mon 25 Tue 26 Wed 27 Thu 28 Fri 29 Sat…" at bounding box center [677, 384] width 1354 height 517
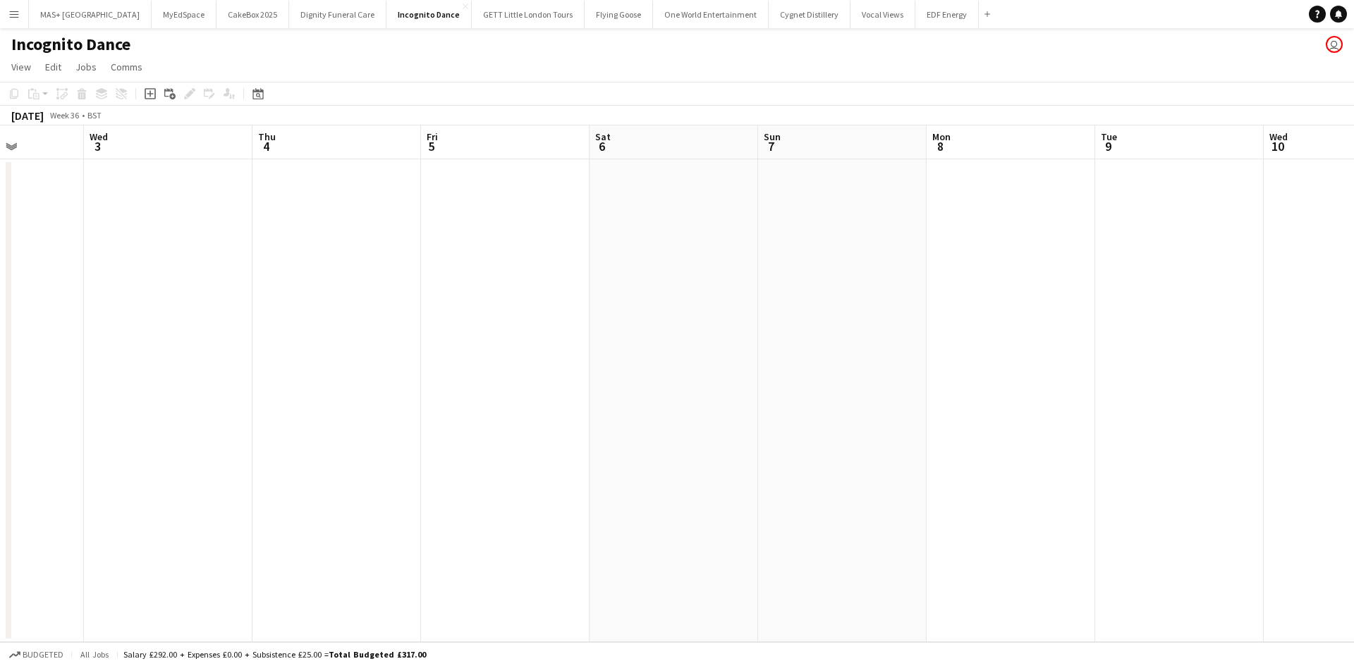
drag, startPoint x: 666, startPoint y: 379, endPoint x: 158, endPoint y: 309, distance: 512.5
click at [23, 309] on app-calendar-viewport "Sat 30 Sun 31 Mon 1 Tue 2 Wed 3 Thu 4 Fri 5 Sat 6 Sun 7 Mon 8 Tue 9 Wed 10 Thu …" at bounding box center [677, 384] width 1354 height 517
drag, startPoint x: 847, startPoint y: 387, endPoint x: 132, endPoint y: 304, distance: 719.8
click at [99, 305] on app-calendar-viewport "Sat 30 Sun 31 Mon 1 Tue 2 Wed 3 Thu 4 Fri 5 Sat 6 Sun 7 Mon 8 Tue 9 Wed 10 Thu …" at bounding box center [677, 384] width 1354 height 517
drag, startPoint x: 910, startPoint y: 358, endPoint x: 1353, endPoint y: 257, distance: 454.8
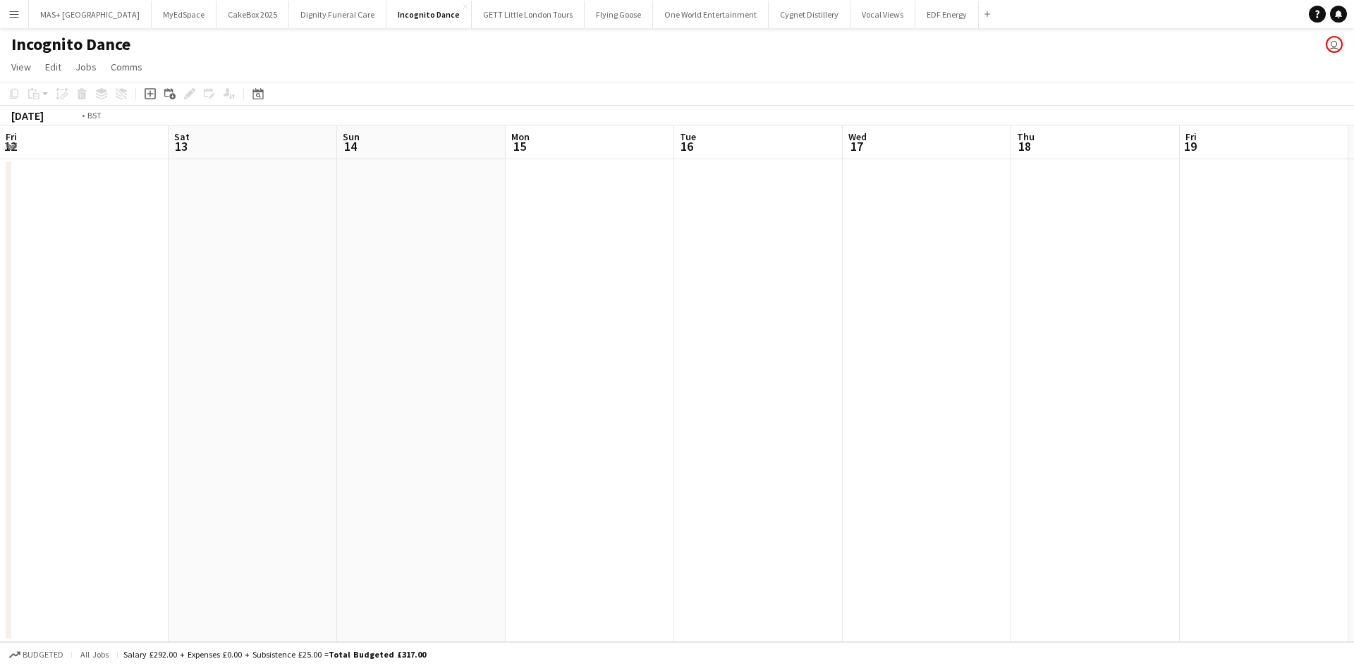
click at [1353, 257] on app-calendar-viewport "Wed 10 Thu 11 Fri 12 Sat 13 Sun 14 Mon 15 Tue 16 Wed 17 Thu 18 Fri 19 Sat 20 Su…" at bounding box center [677, 384] width 1354 height 517
drag, startPoint x: 194, startPoint y: 276, endPoint x: 1063, endPoint y: 322, distance: 869.9
click at [1062, 322] on app-calendar-viewport "Wed 3 Thu 4 Fri 5 Sat 6 Sun 7 Mon 8 Tue 9 Wed 10 Thu 11 Fri 12 Sat 13 Sun 14 Mo…" at bounding box center [677, 384] width 1354 height 517
